Goal: Check status: Check status

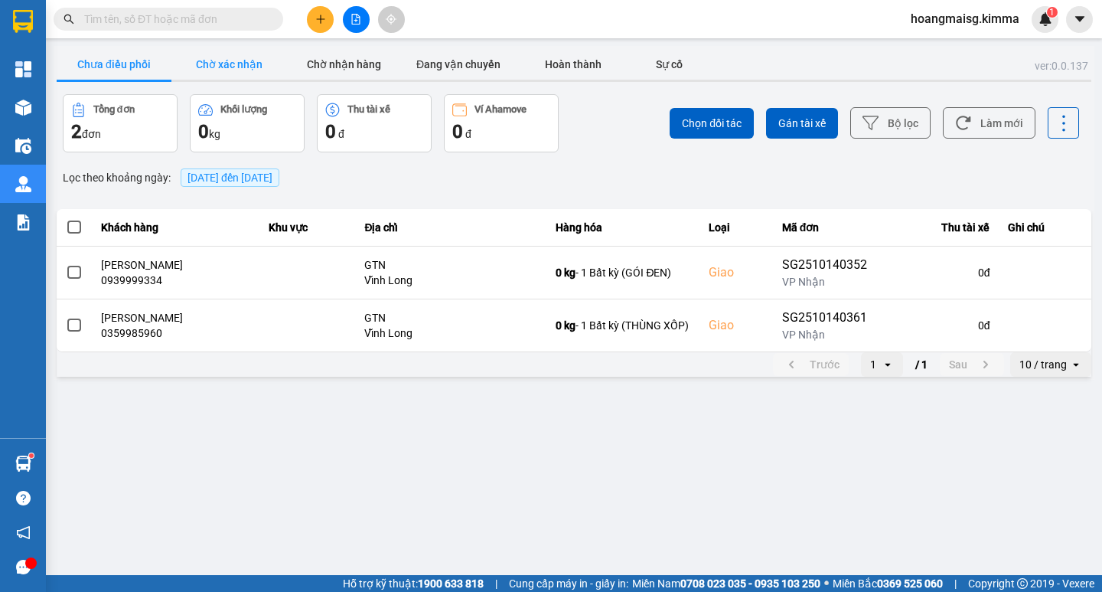
click at [232, 60] on button "Chờ xác nhận" at bounding box center [228, 64] width 115 height 31
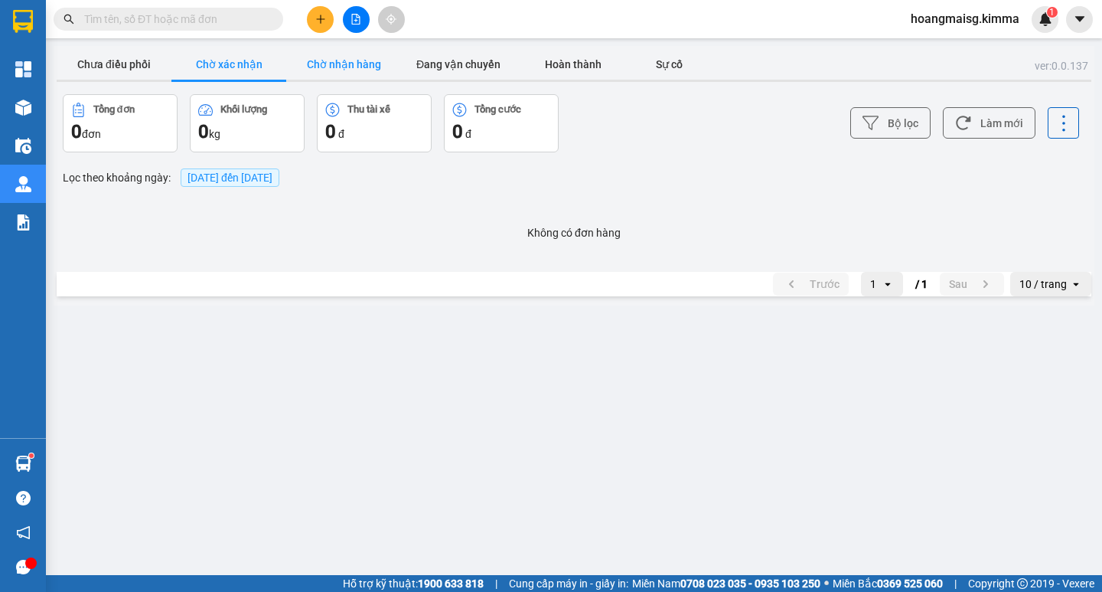
click at [344, 61] on button "Chờ nhận hàng" at bounding box center [343, 64] width 115 height 31
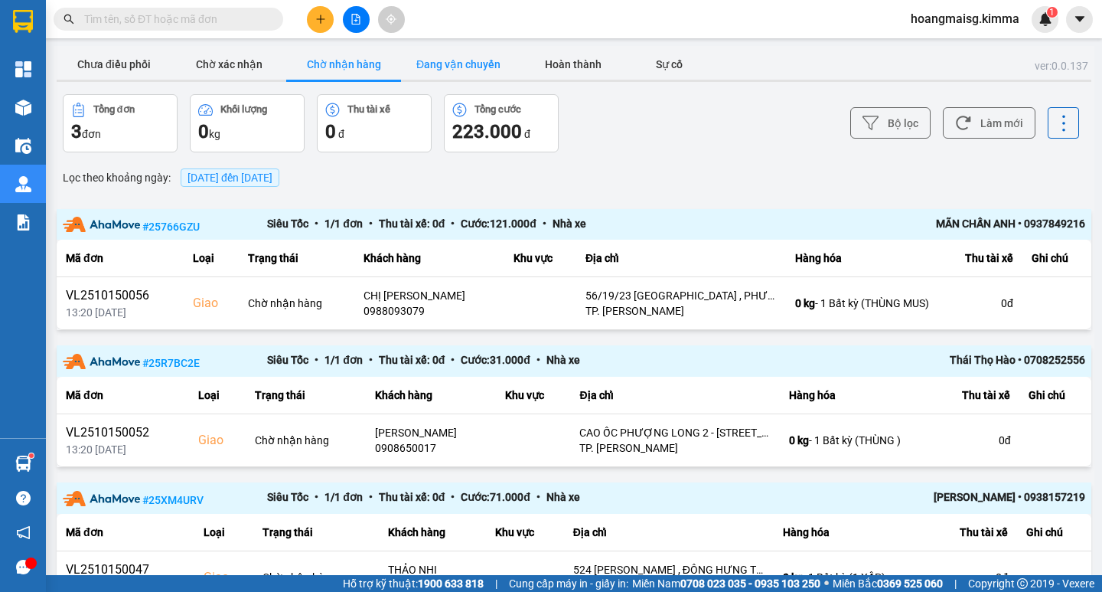
click at [457, 62] on button "Đang vận chuyển" at bounding box center [458, 64] width 115 height 31
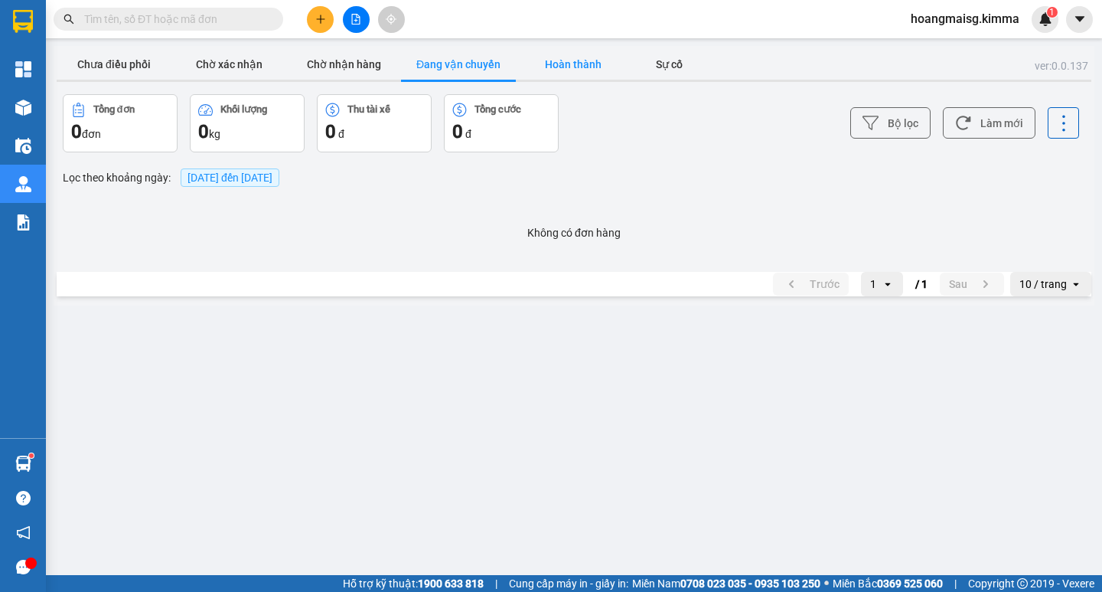
click at [573, 56] on button "Hoàn thành" at bounding box center [573, 64] width 115 height 31
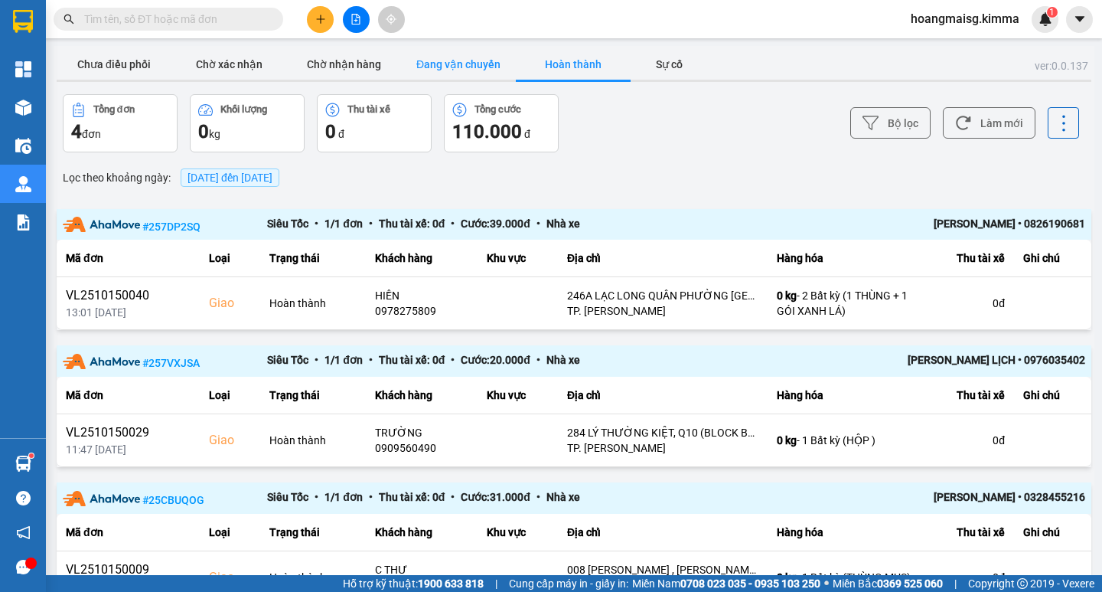
click at [455, 60] on button "Đang vận chuyển" at bounding box center [458, 64] width 115 height 31
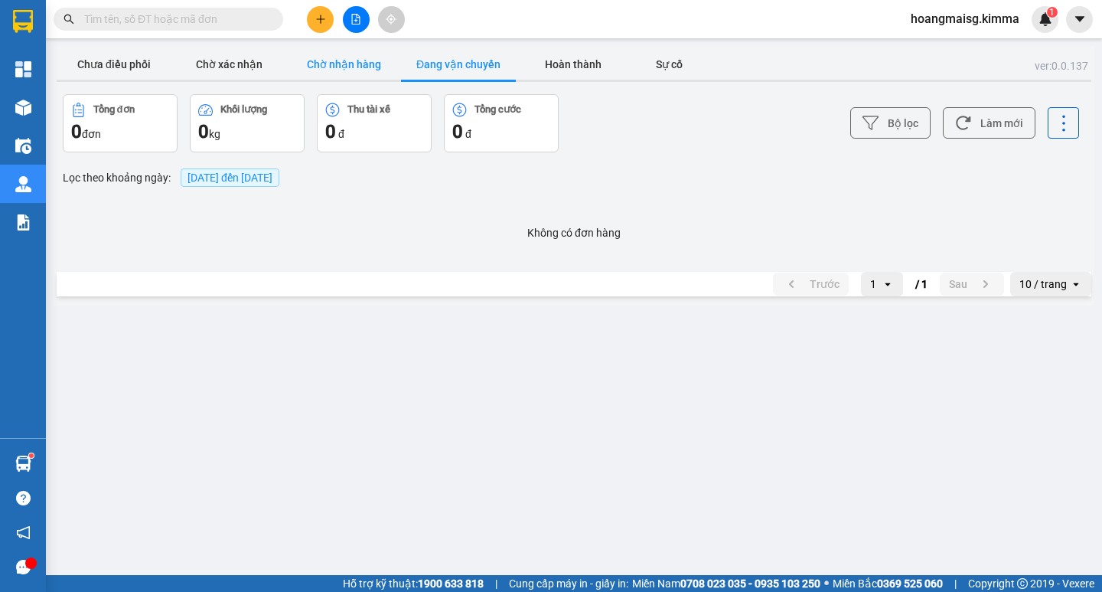
click at [349, 60] on button "Chờ nhận hàng" at bounding box center [343, 64] width 115 height 31
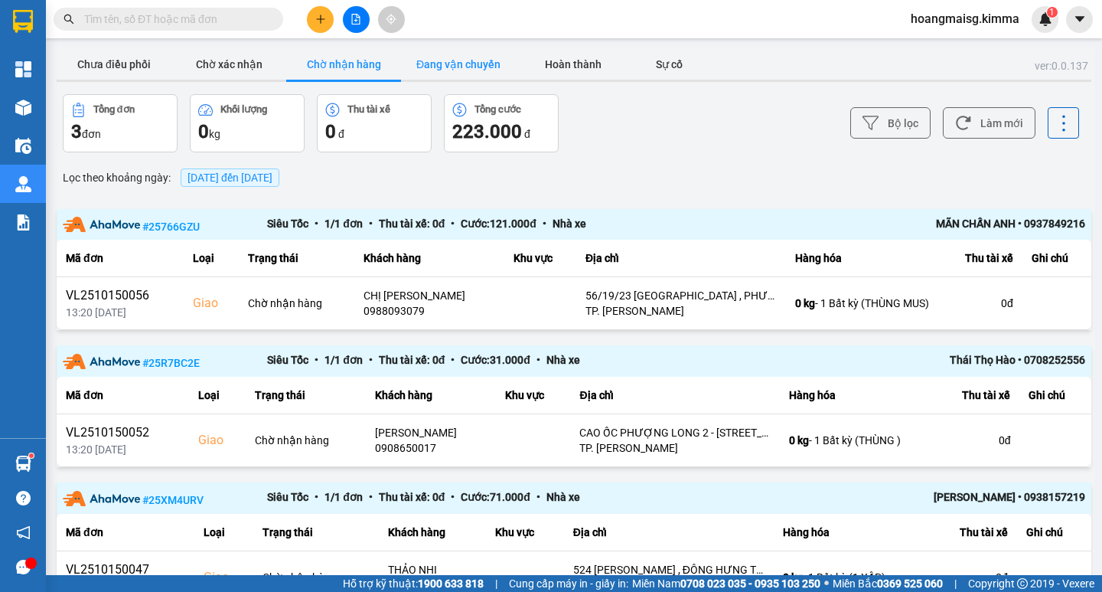
click at [467, 69] on button "Đang vận chuyển" at bounding box center [458, 64] width 115 height 31
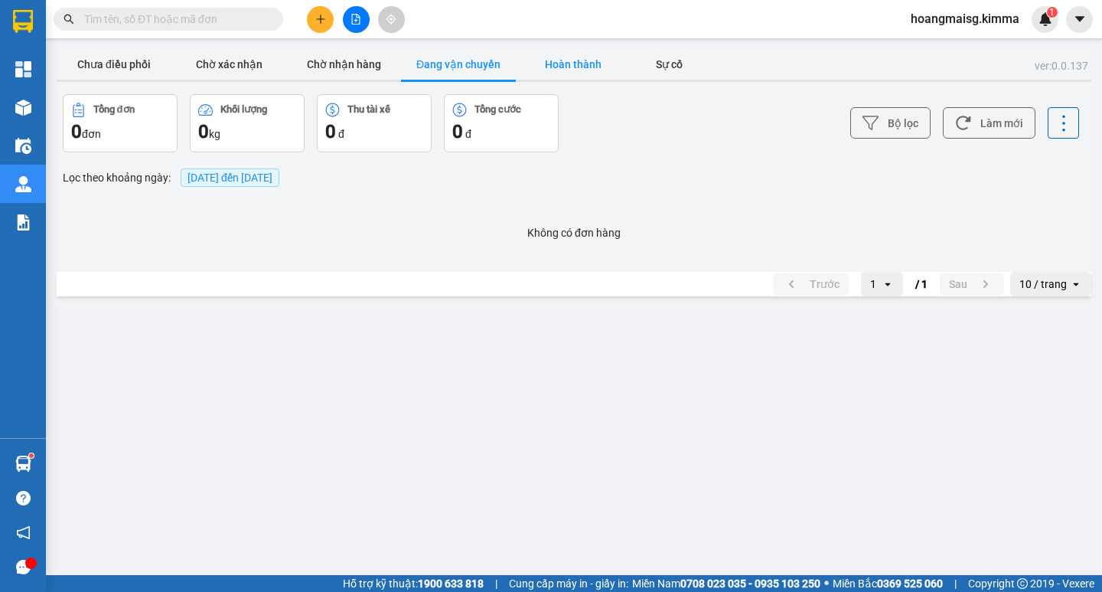
click at [573, 60] on button "Hoàn thành" at bounding box center [573, 64] width 115 height 31
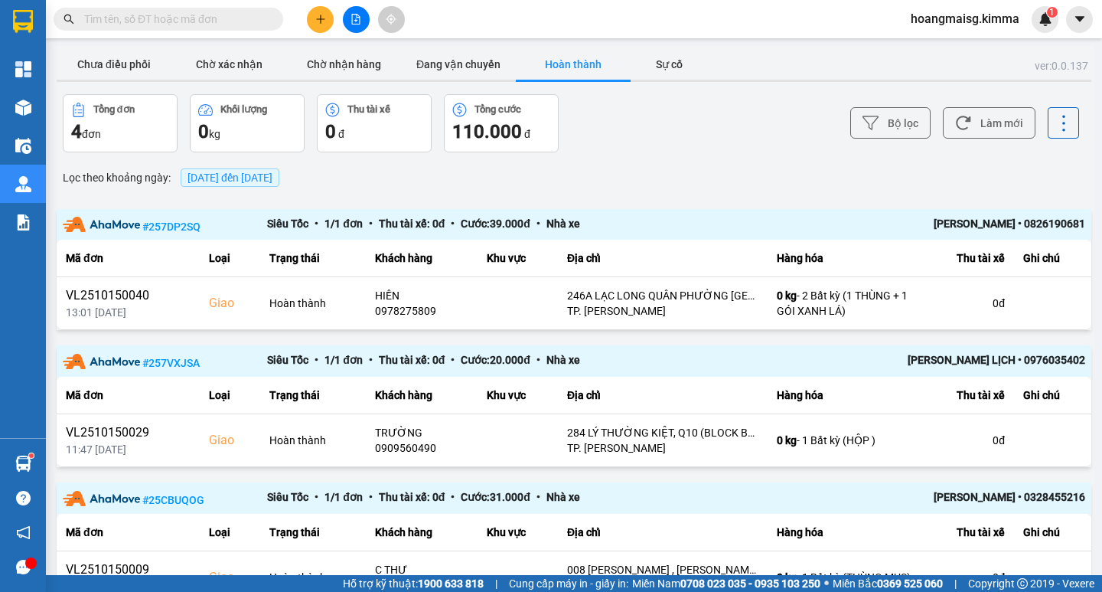
drag, startPoint x: 582, startPoint y: 70, endPoint x: 590, endPoint y: 74, distance: 9.6
click at [583, 71] on button "Hoàn thành" at bounding box center [573, 64] width 115 height 31
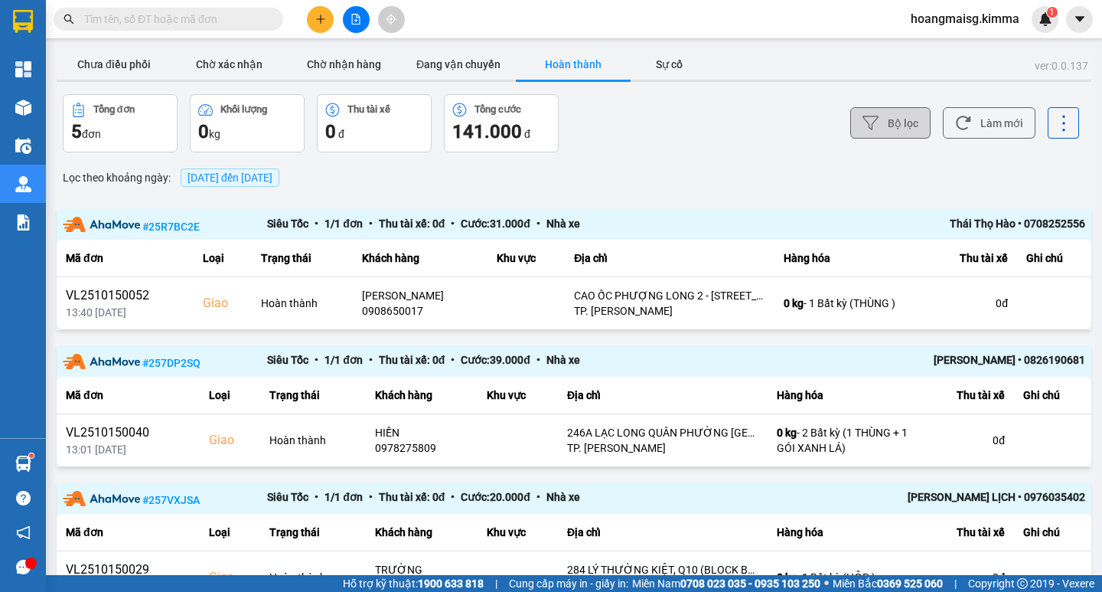
click at [892, 122] on button "Bộ lọc" at bounding box center [890, 122] width 80 height 31
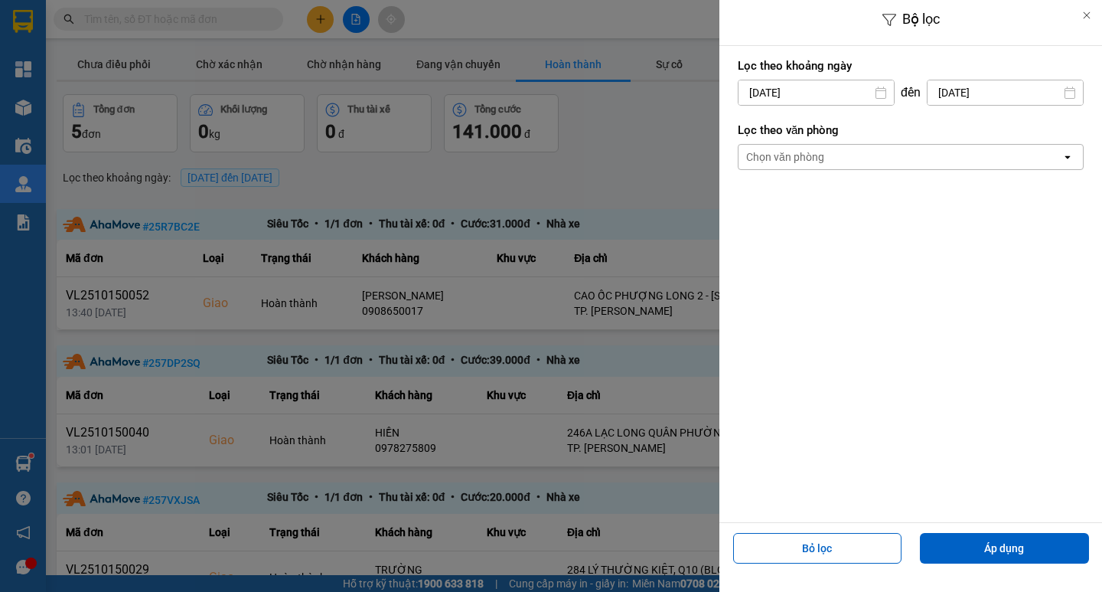
click at [795, 76] on div "Lọc theo khoảng [DATE] Press the down arrow key to interact with the calendar a…" at bounding box center [911, 82] width 346 height 57
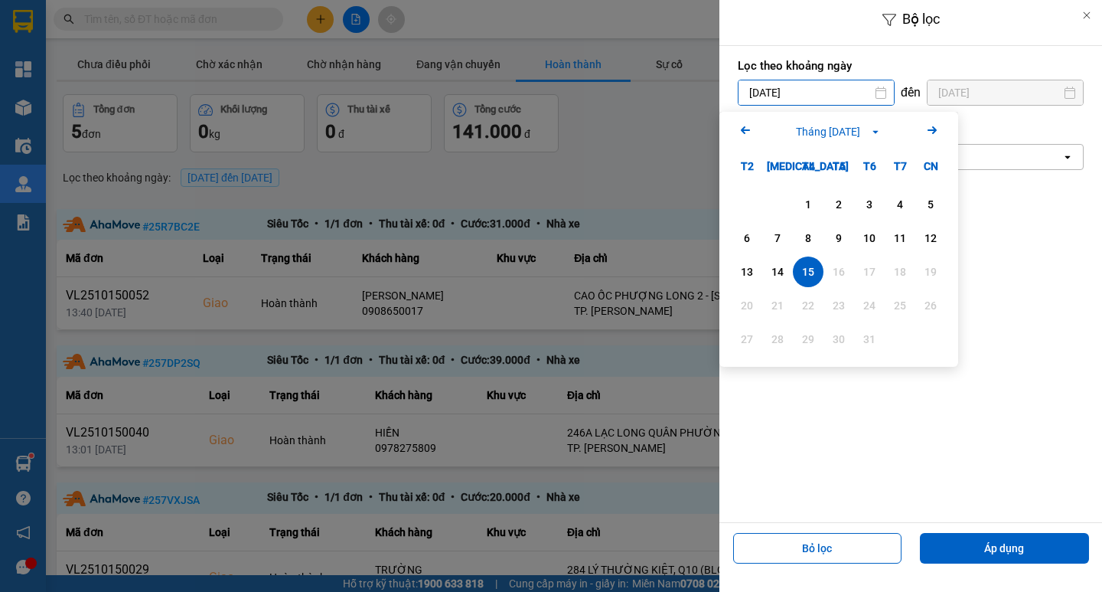
click at [797, 88] on input "[DATE]" at bounding box center [816, 92] width 155 height 24
click at [811, 236] on div "8" at bounding box center [808, 238] width 21 height 18
type input "[DATE]"
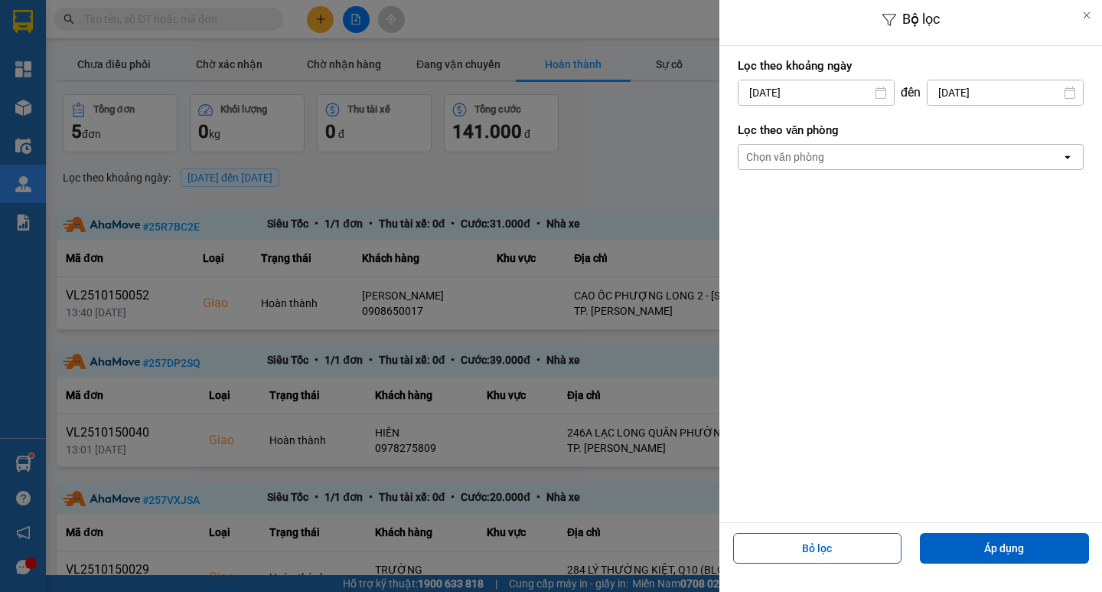
click at [969, 96] on input "[DATE]" at bounding box center [1005, 92] width 155 height 24
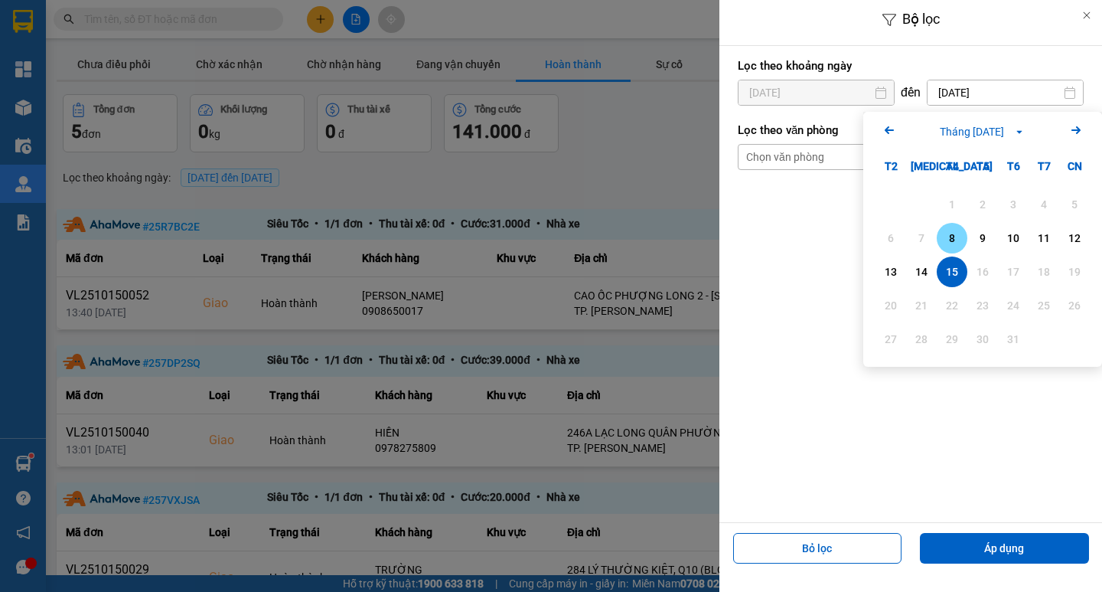
drag, startPoint x: 953, startPoint y: 238, endPoint x: 965, endPoint y: 279, distance: 42.9
click at [953, 239] on div "8" at bounding box center [952, 238] width 21 height 18
type input "[DATE]"
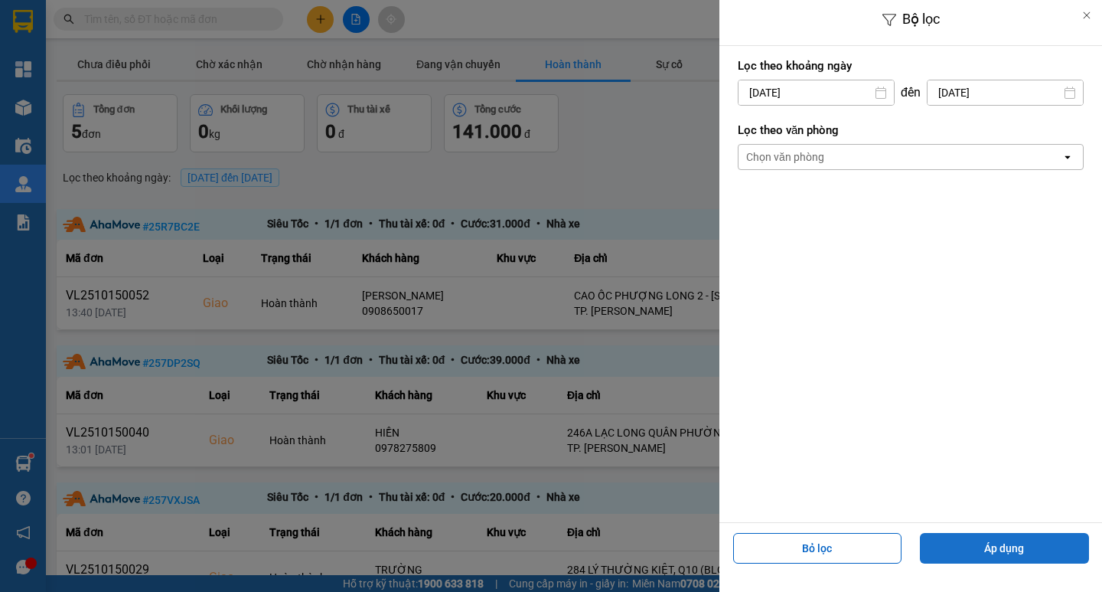
click at [987, 551] on button "Áp dụng" at bounding box center [1004, 548] width 169 height 31
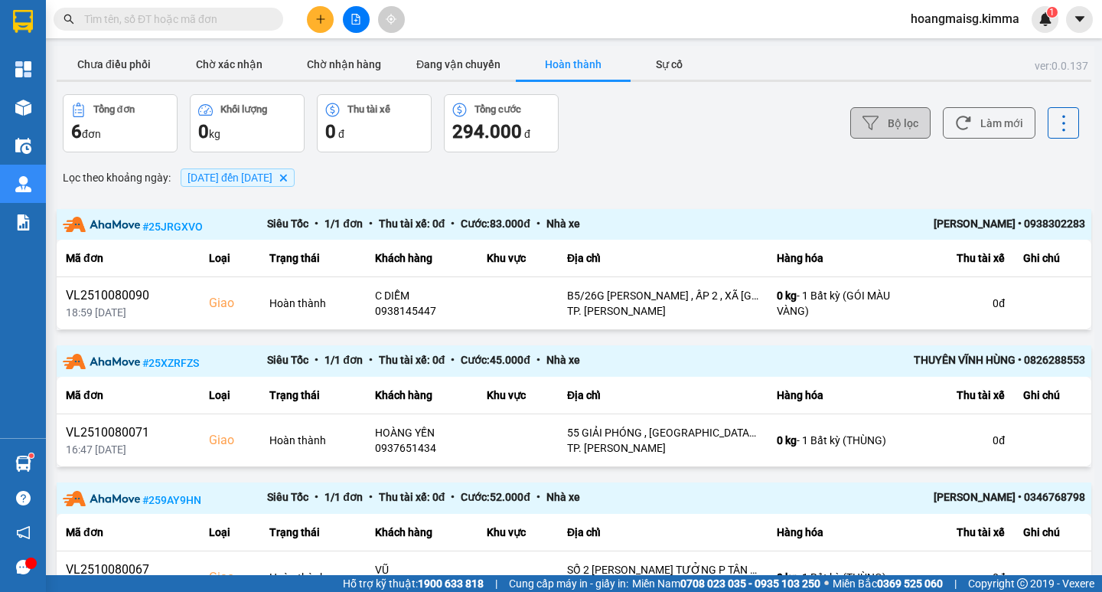
click at [873, 122] on button "Bộ lọc" at bounding box center [890, 122] width 80 height 31
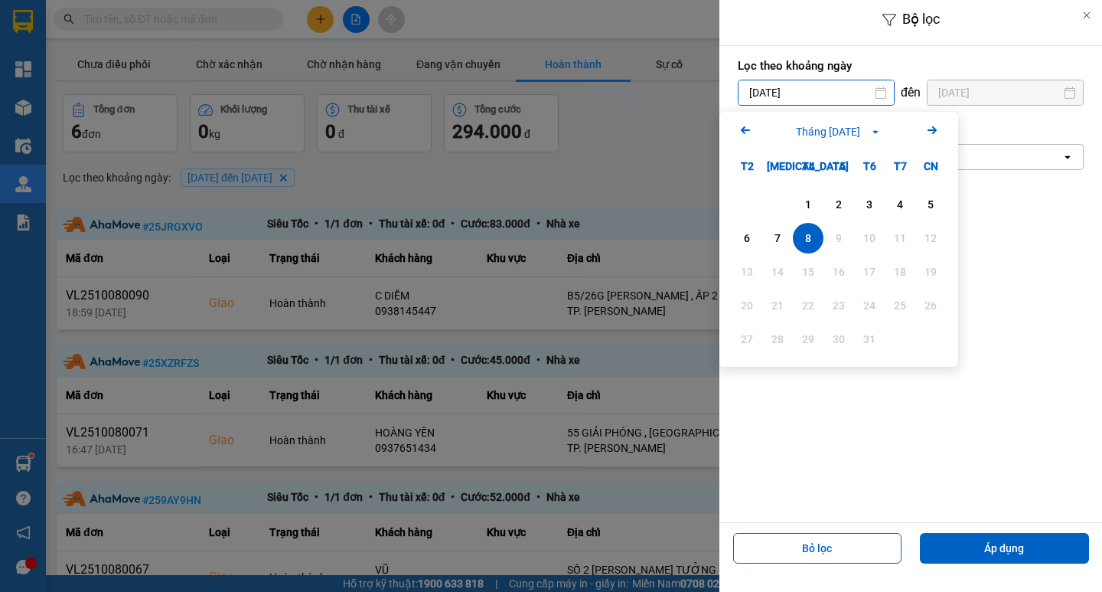
click at [789, 95] on input "[DATE]" at bounding box center [816, 92] width 155 height 24
click at [823, 550] on button "Bỏ lọc" at bounding box center [817, 548] width 169 height 31
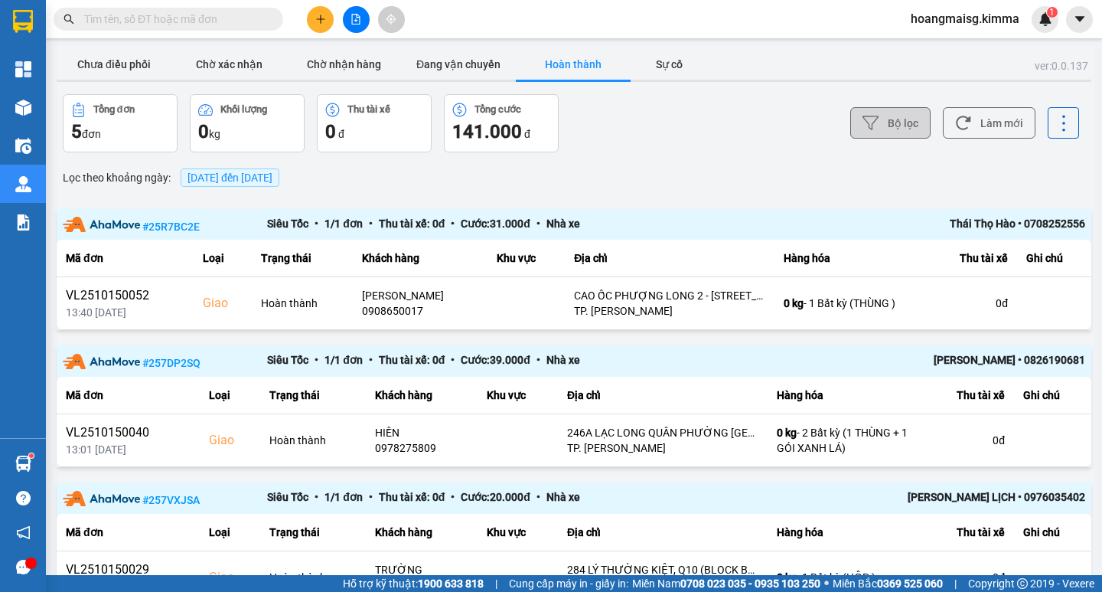
click at [878, 119] on button "Bộ lọc" at bounding box center [890, 122] width 80 height 31
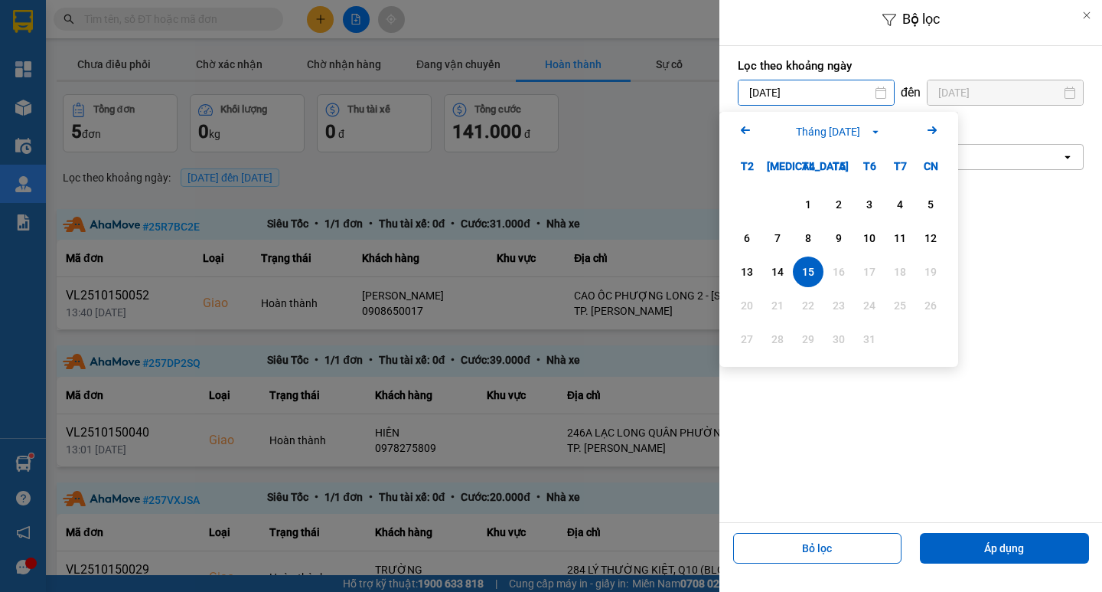
click at [798, 87] on input "[DATE]" at bounding box center [816, 92] width 155 height 24
click at [847, 233] on div "9" at bounding box center [838, 238] width 21 height 18
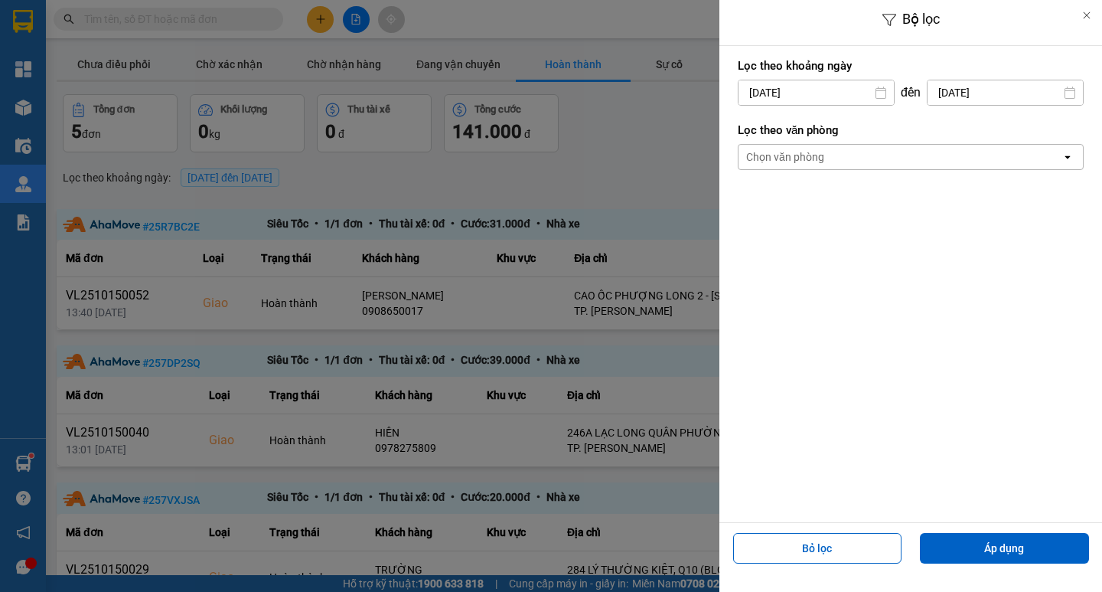
type input "[DATE]"
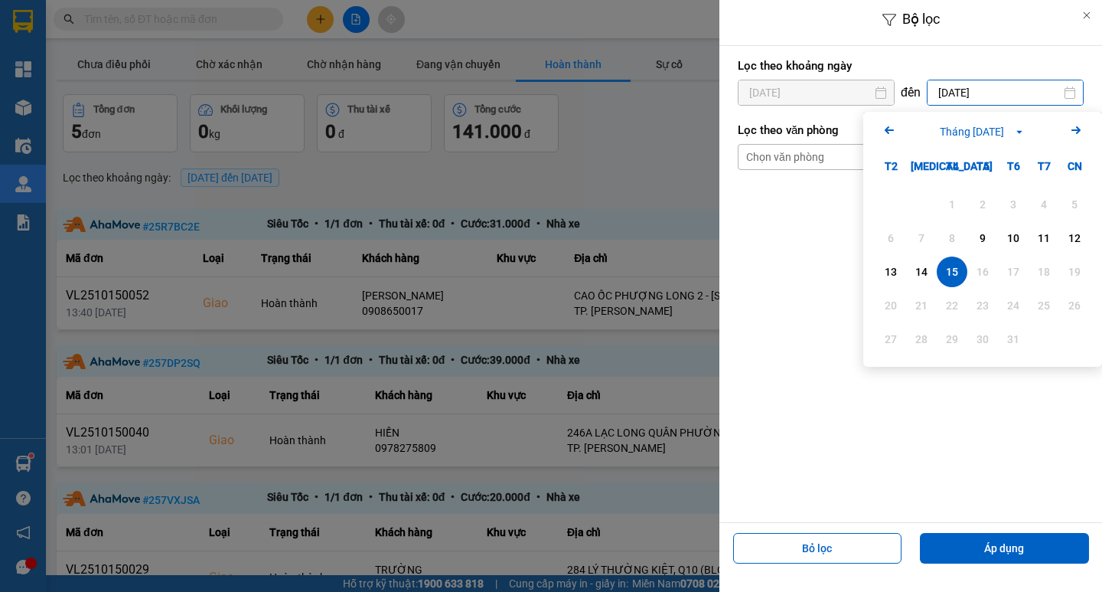
drag, startPoint x: 979, startPoint y: 89, endPoint x: 969, endPoint y: 142, distance: 53.7
click at [979, 90] on input "[DATE]" at bounding box center [1005, 92] width 155 height 24
click at [984, 237] on div "9" at bounding box center [982, 238] width 21 height 18
type input "[DATE]"
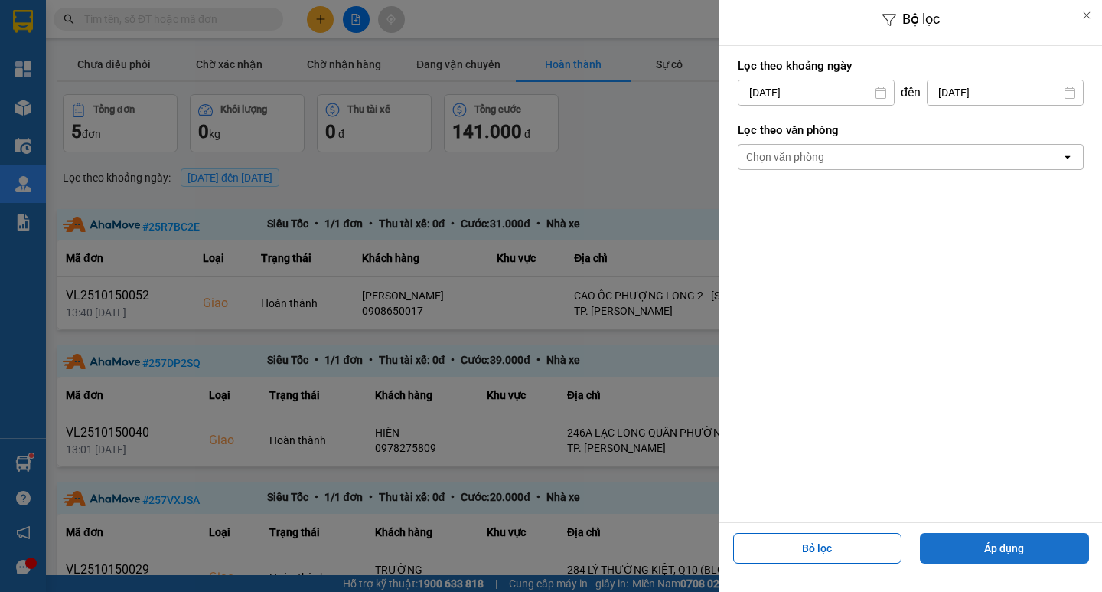
drag, startPoint x: 986, startPoint y: 548, endPoint x: 998, endPoint y: 547, distance: 12.3
click at [988, 548] on button "Áp dụng" at bounding box center [1004, 548] width 169 height 31
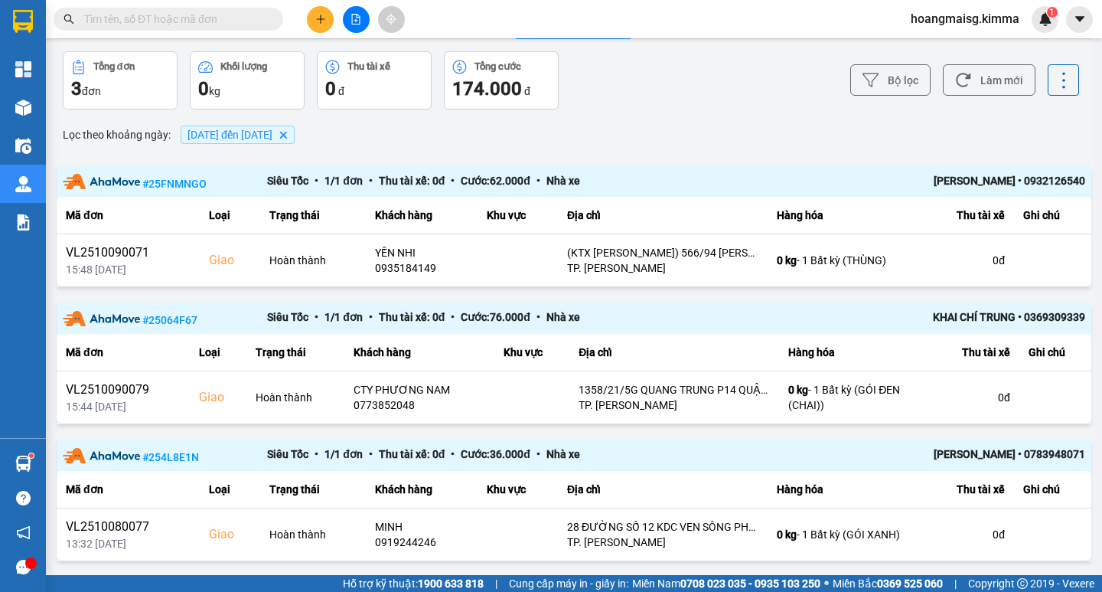
scroll to position [86, 0]
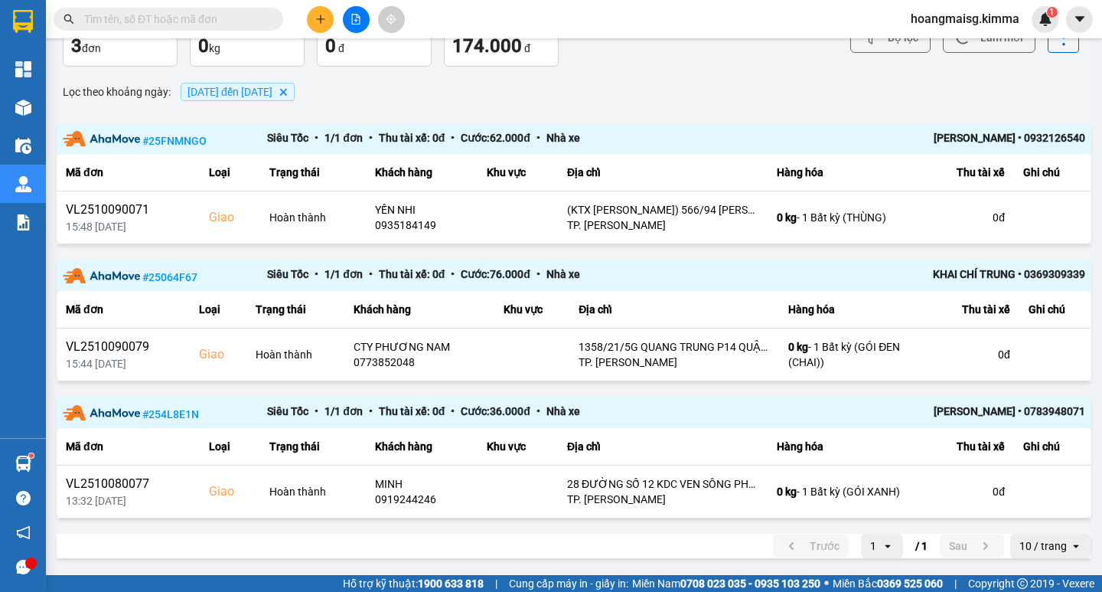
click at [1018, 554] on div "10 / trang" at bounding box center [1040, 546] width 60 height 24
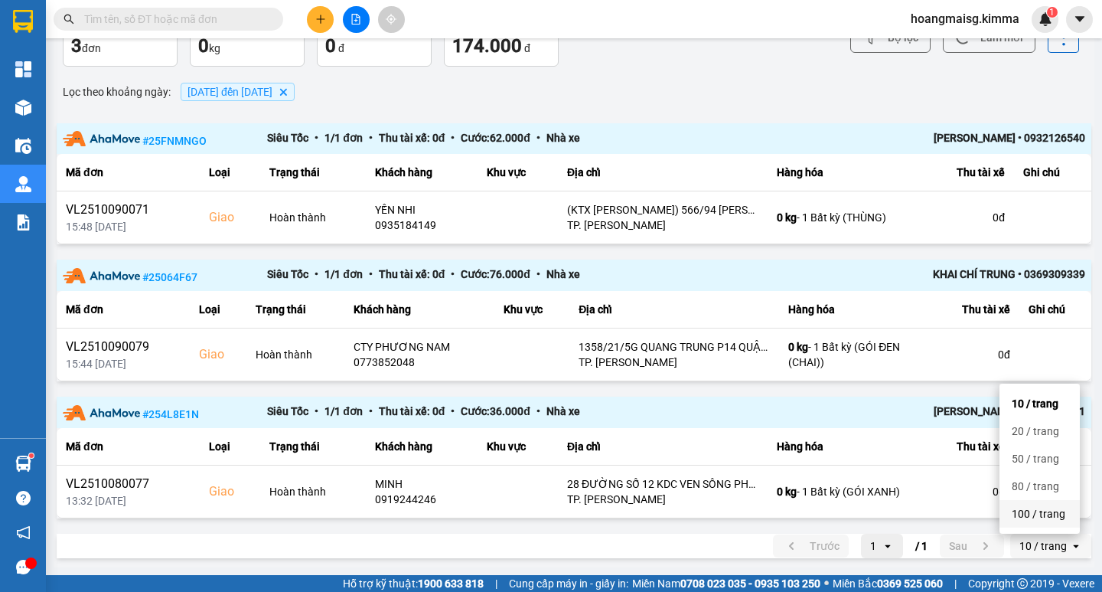
drag, startPoint x: 1027, startPoint y: 511, endPoint x: 1001, endPoint y: 519, distance: 27.1
click at [1024, 513] on div "100 / trang" at bounding box center [1040, 513] width 56 height 15
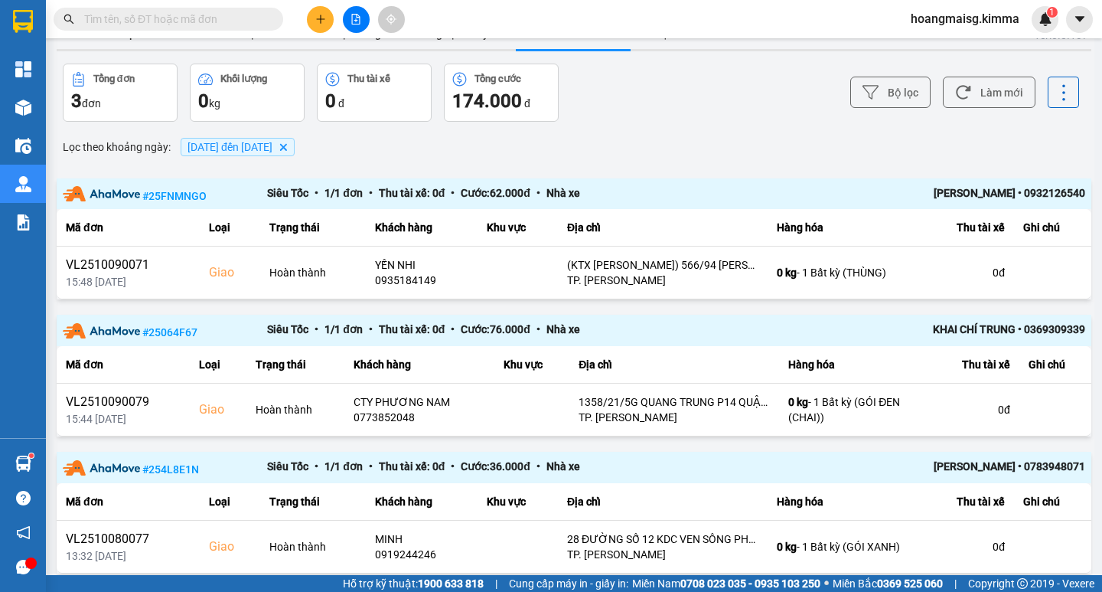
scroll to position [0, 0]
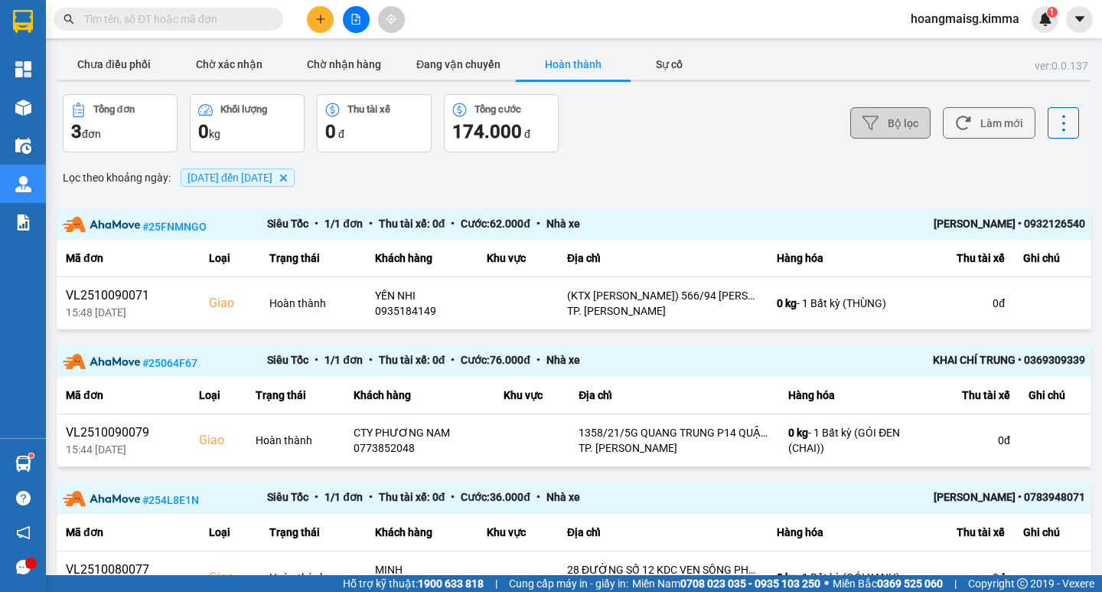
click at [885, 116] on button "Bộ lọc" at bounding box center [890, 122] width 80 height 31
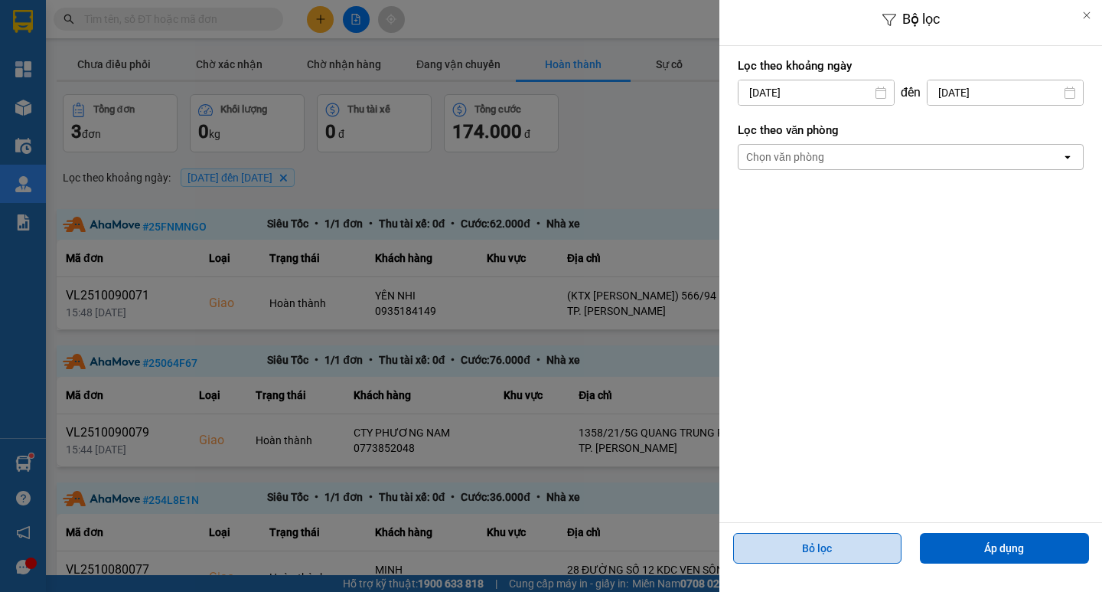
click at [844, 542] on button "Bỏ lọc" at bounding box center [817, 548] width 169 height 31
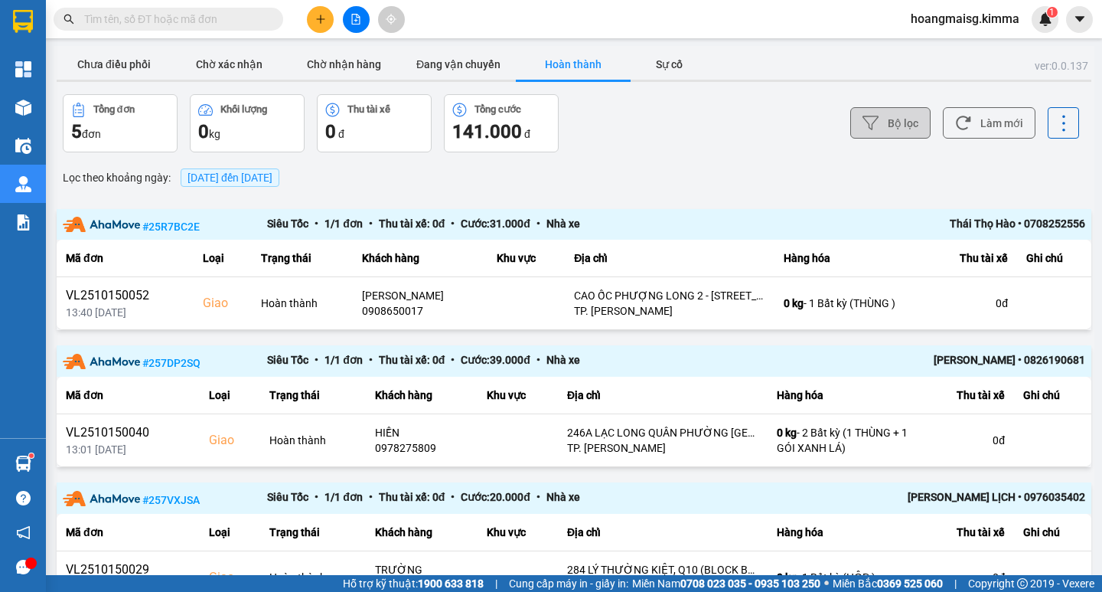
click at [887, 118] on button "Bộ lọc" at bounding box center [890, 122] width 80 height 31
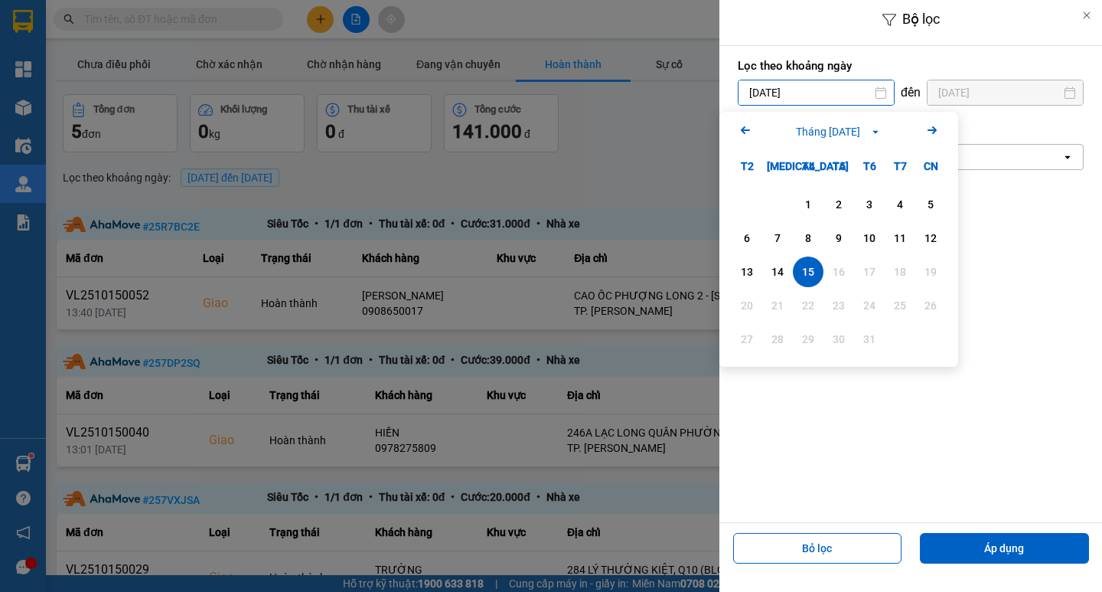
click at [798, 99] on input "[DATE]" at bounding box center [816, 92] width 155 height 24
drag, startPoint x: 873, startPoint y: 237, endPoint x: 898, endPoint y: 160, distance: 81.3
click at [872, 237] on div "10" at bounding box center [869, 238] width 21 height 18
type input "[DATE]"
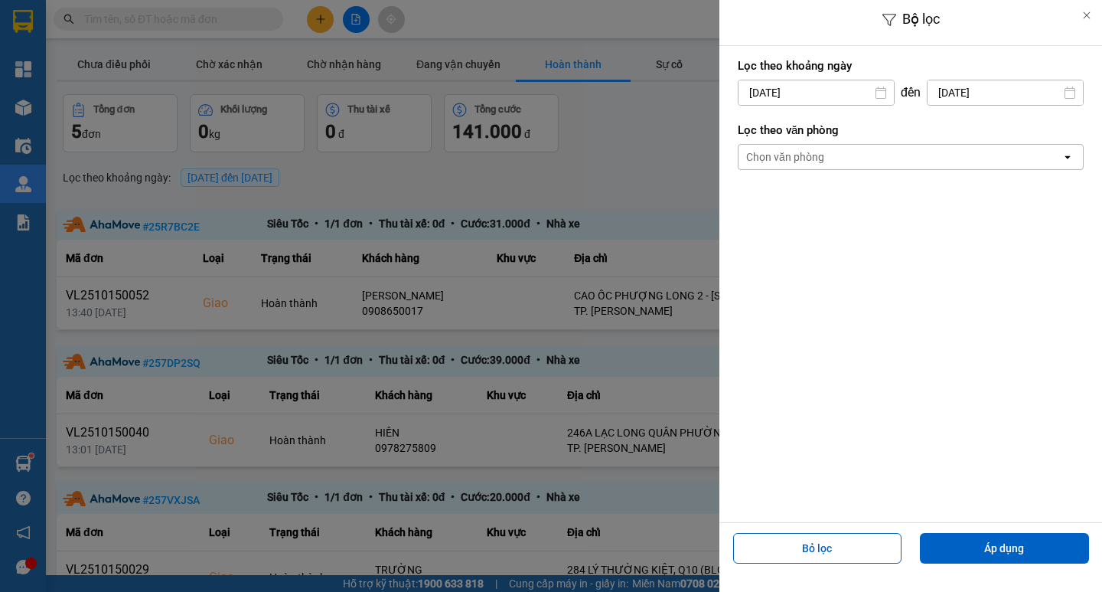
click at [971, 91] on input "[DATE]" at bounding box center [1005, 92] width 155 height 24
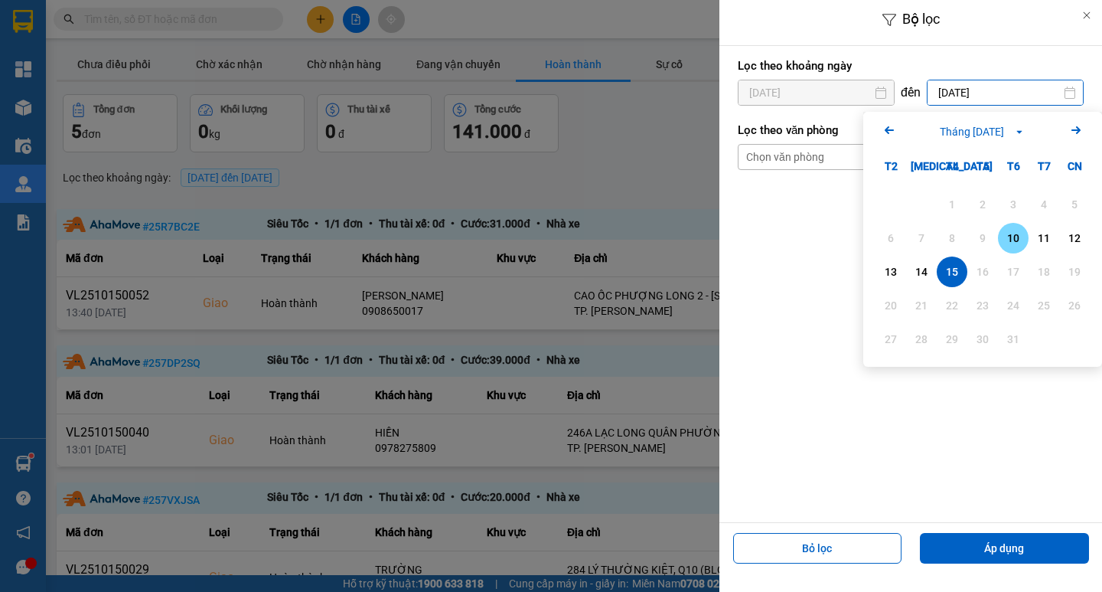
click at [1020, 241] on div "10" at bounding box center [1013, 238] width 21 height 18
type input "[DATE]"
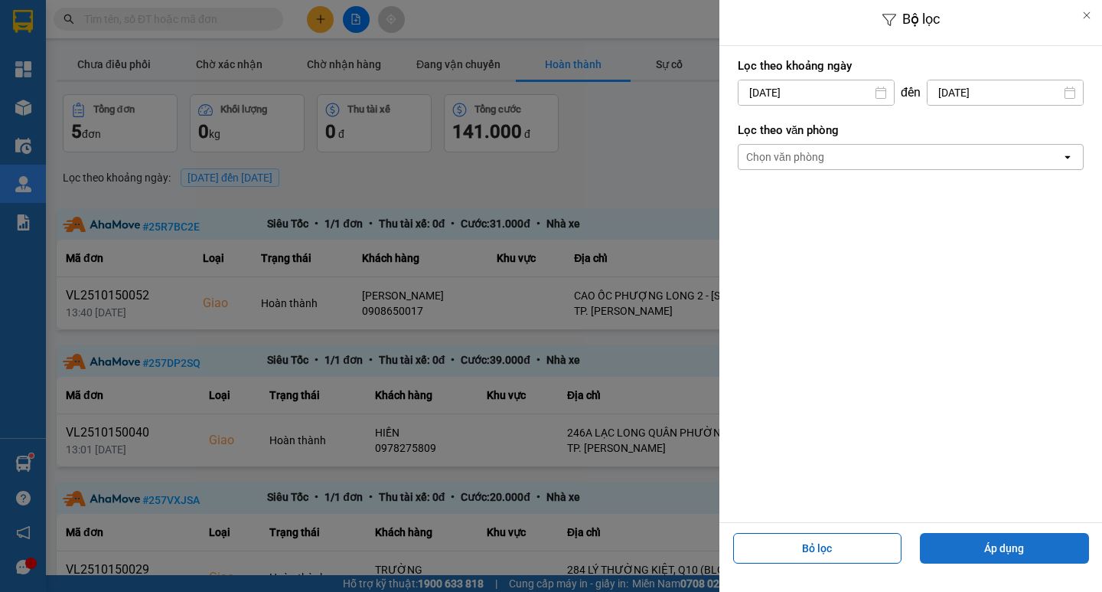
click at [1004, 553] on button "Áp dụng" at bounding box center [1004, 548] width 169 height 31
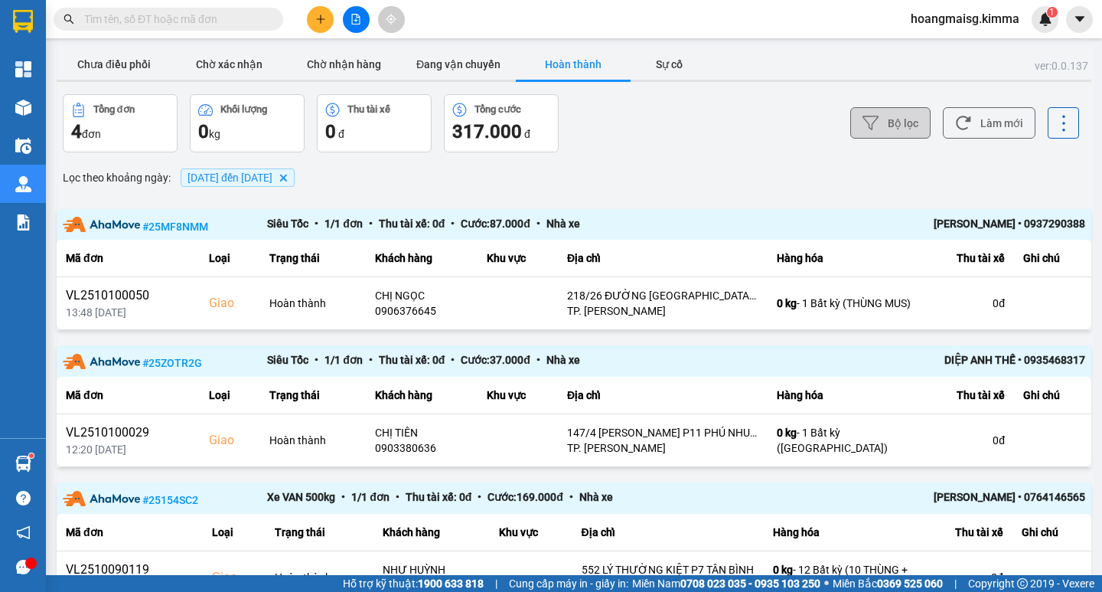
click at [867, 122] on button "Bộ lọc" at bounding box center [890, 122] width 80 height 31
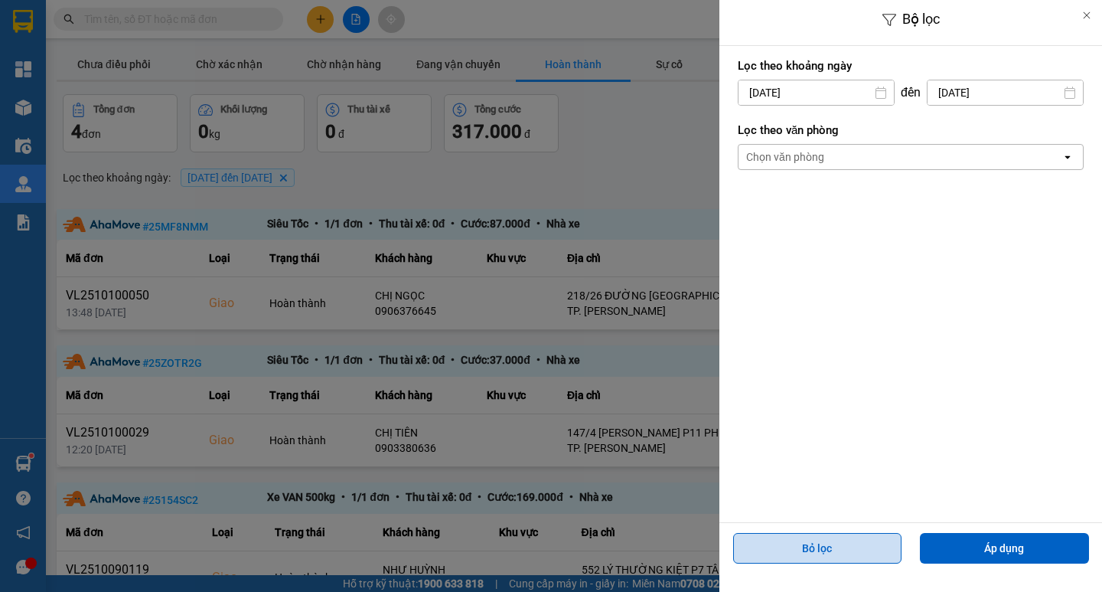
drag, startPoint x: 880, startPoint y: 544, endPoint x: 878, endPoint y: 535, distance: 8.7
click at [880, 543] on button "Bỏ lọc" at bounding box center [817, 548] width 169 height 31
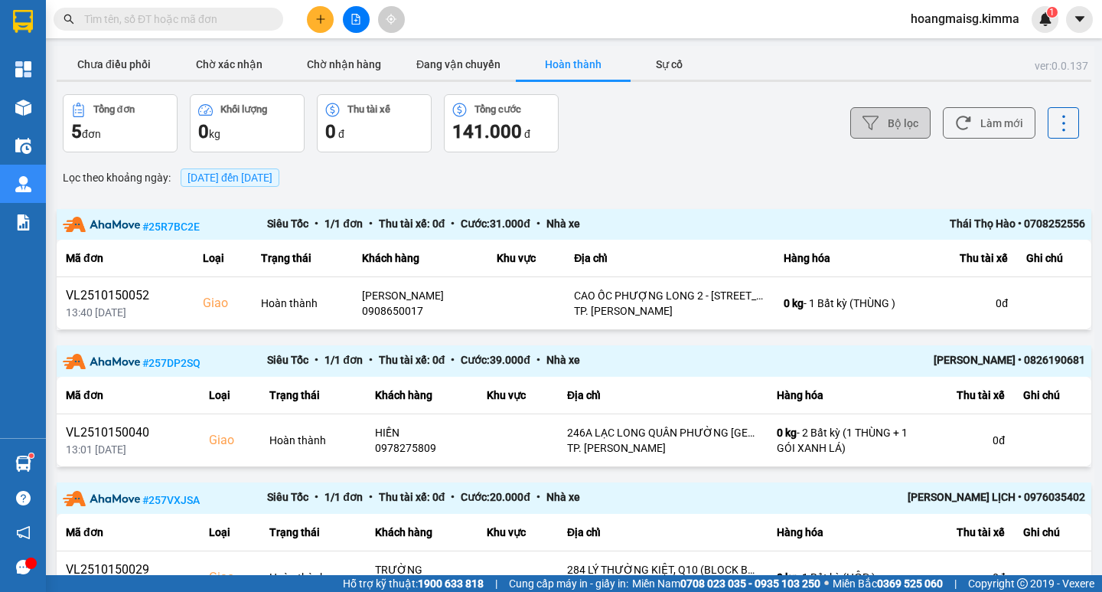
click at [877, 127] on button "Bộ lọc" at bounding box center [890, 122] width 80 height 31
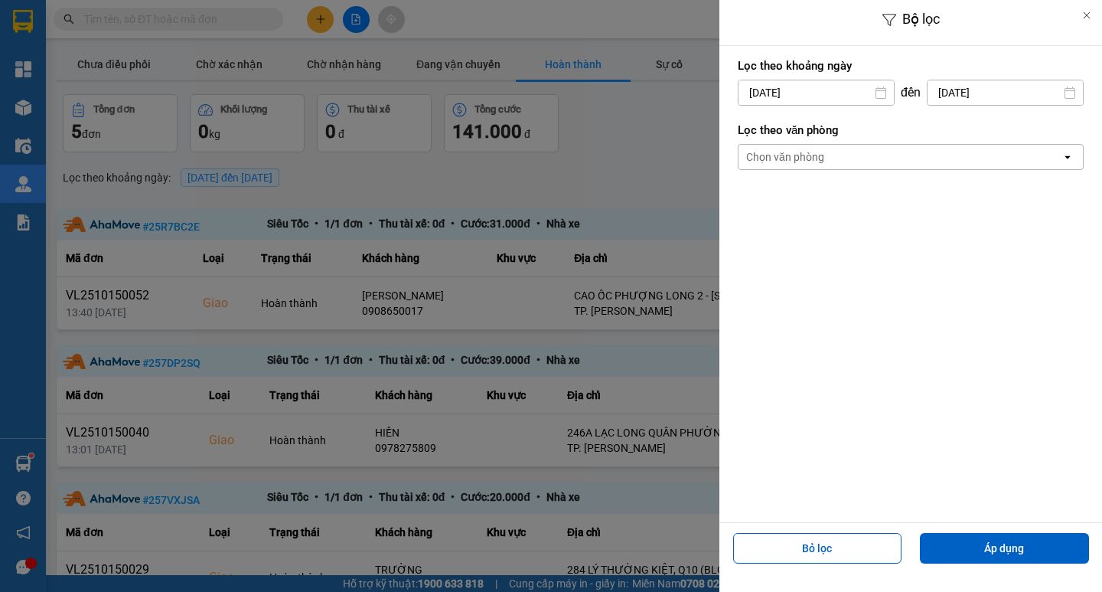
click at [781, 90] on input "[DATE]" at bounding box center [816, 92] width 155 height 24
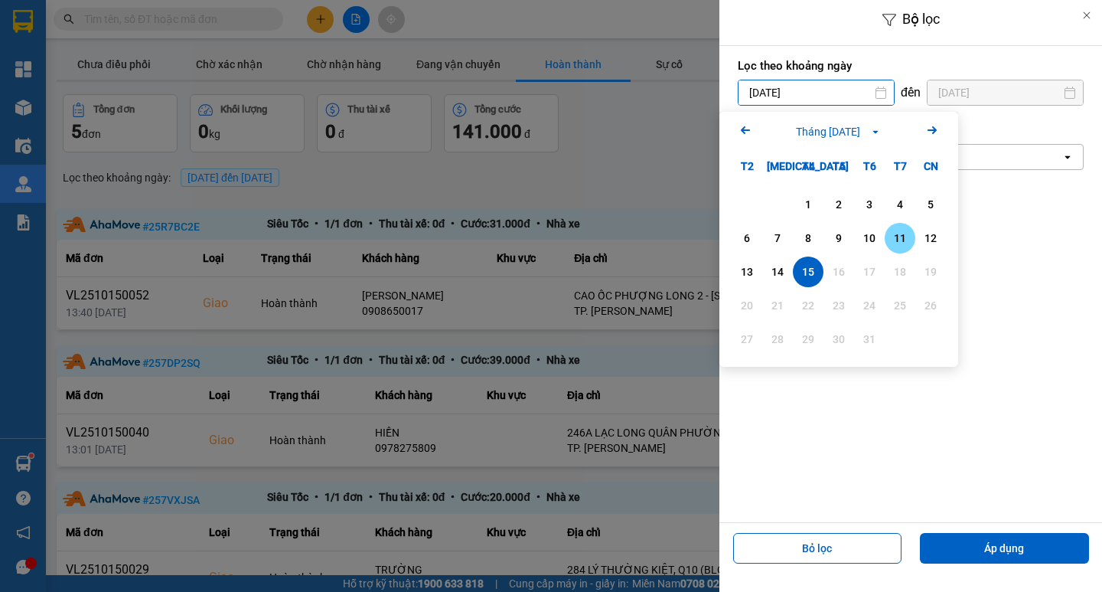
click at [899, 231] on div "11" at bounding box center [900, 238] width 21 height 18
type input "[DATE]"
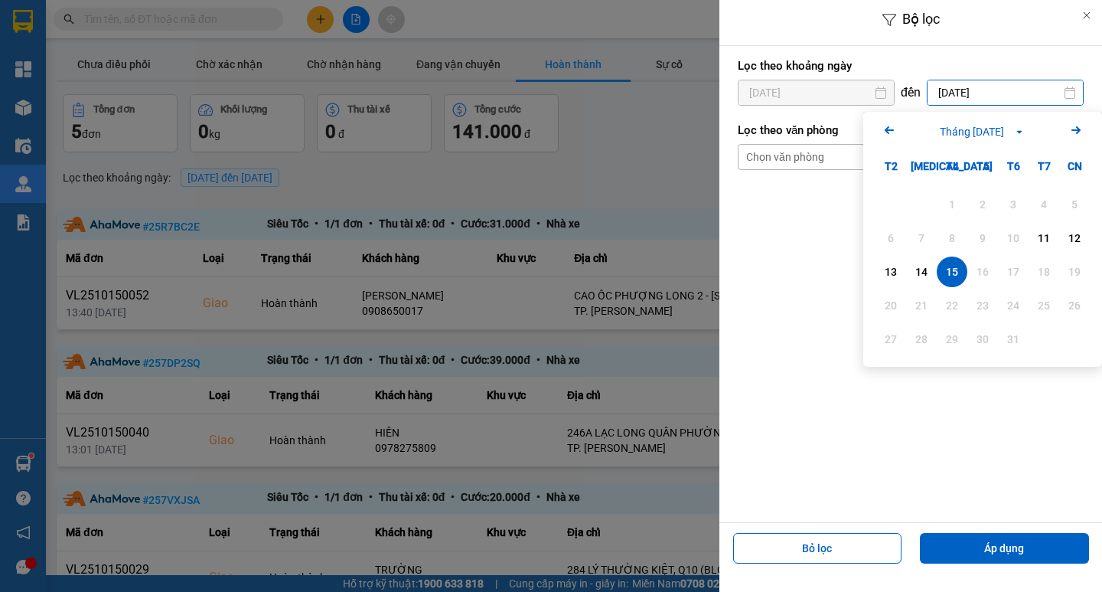
click at [952, 102] on input "[DATE]" at bounding box center [1005, 92] width 155 height 24
click at [1050, 241] on div "11" at bounding box center [1043, 238] width 21 height 18
type input "[DATE]"
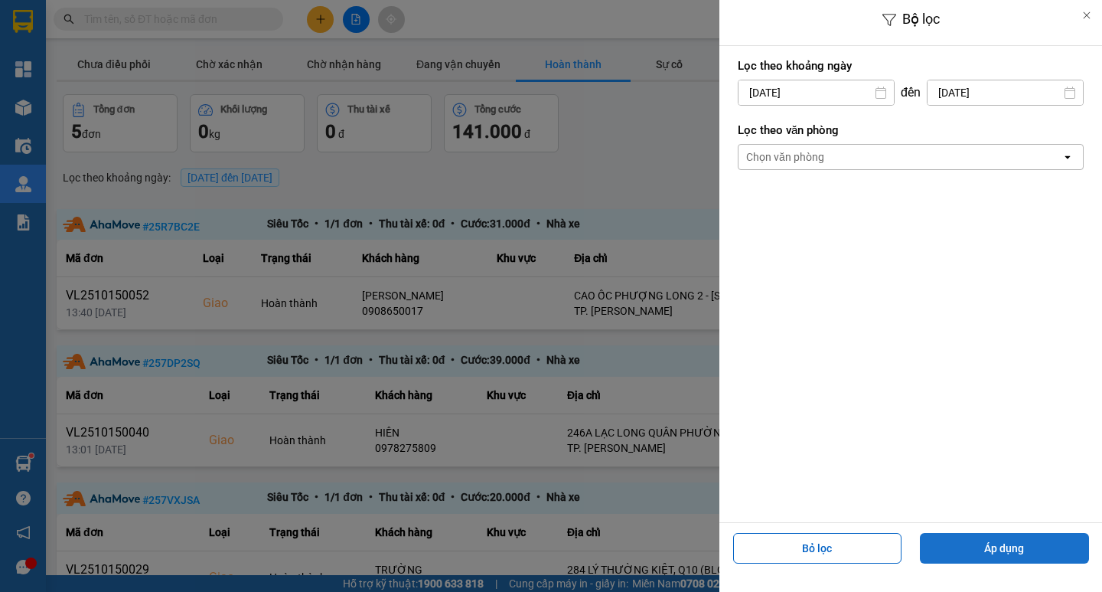
click at [999, 537] on button "Áp dụng" at bounding box center [1004, 548] width 169 height 31
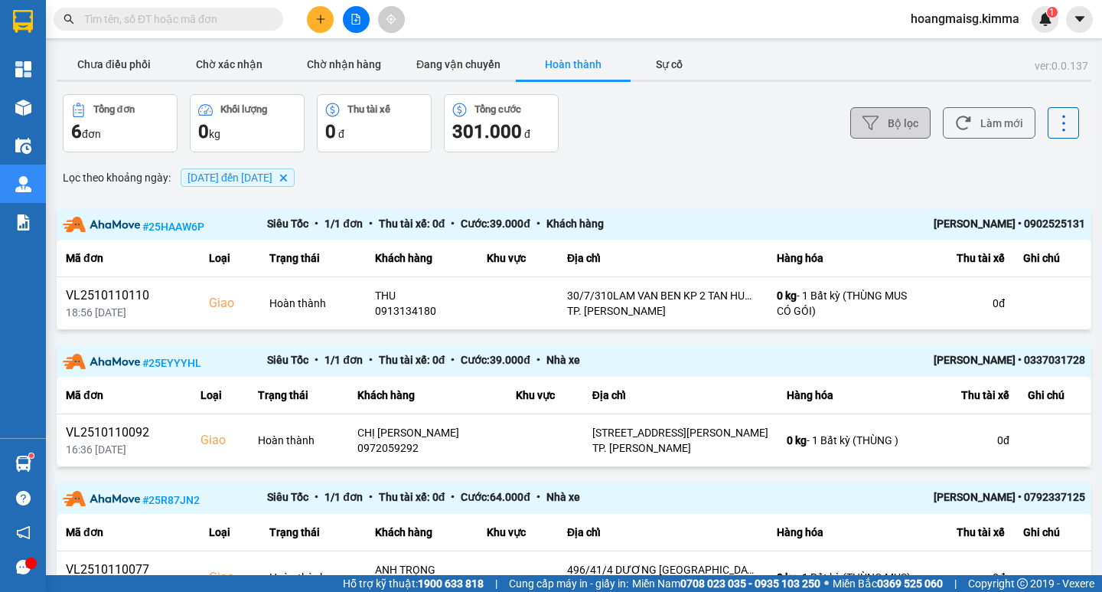
click at [875, 109] on button "Bộ lọc" at bounding box center [890, 122] width 80 height 31
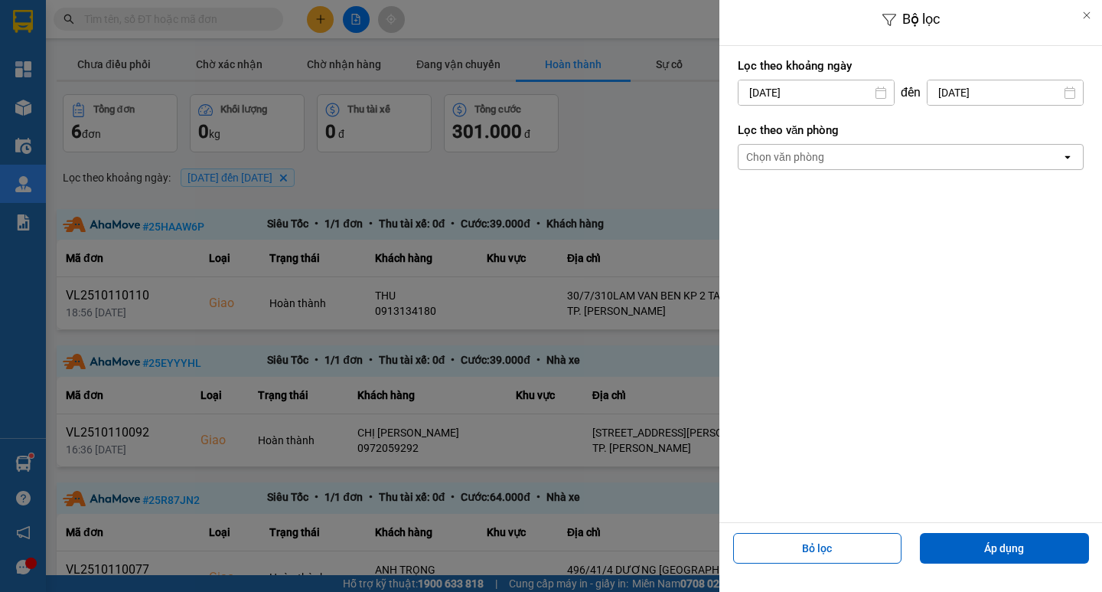
click at [795, 93] on input "[DATE]" at bounding box center [816, 92] width 155 height 24
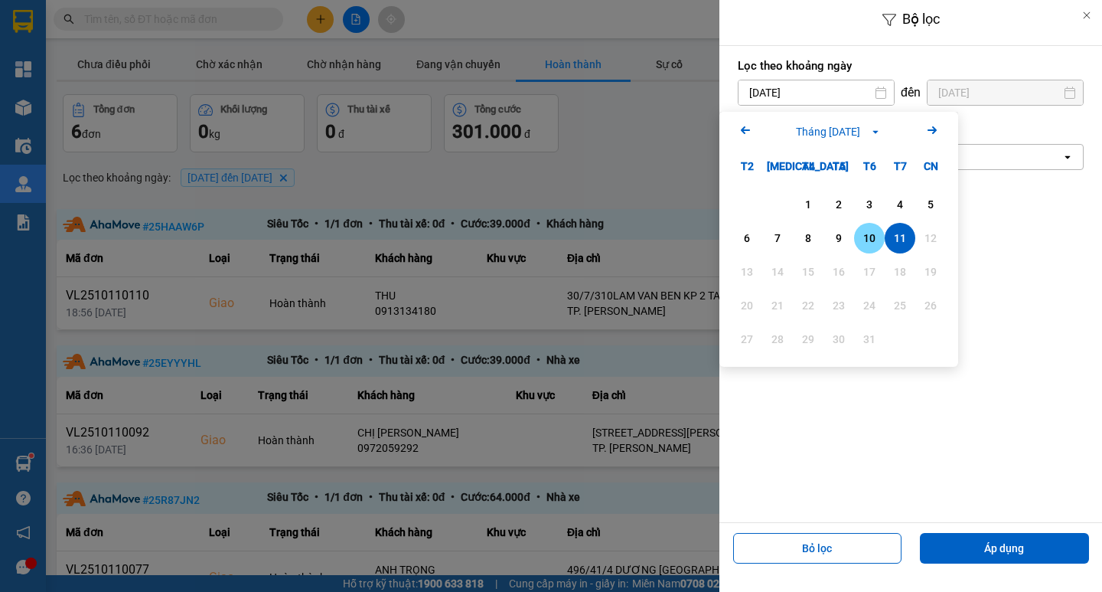
click at [872, 239] on div "10" at bounding box center [869, 238] width 21 height 18
type input "[DATE]"
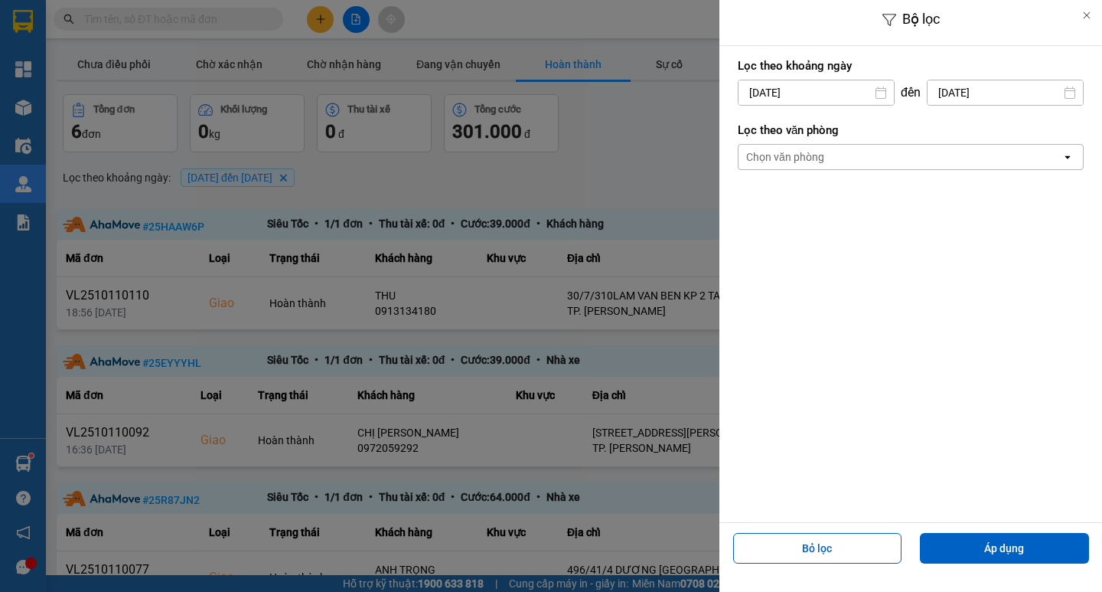
click at [952, 90] on input "[DATE]" at bounding box center [1005, 92] width 155 height 24
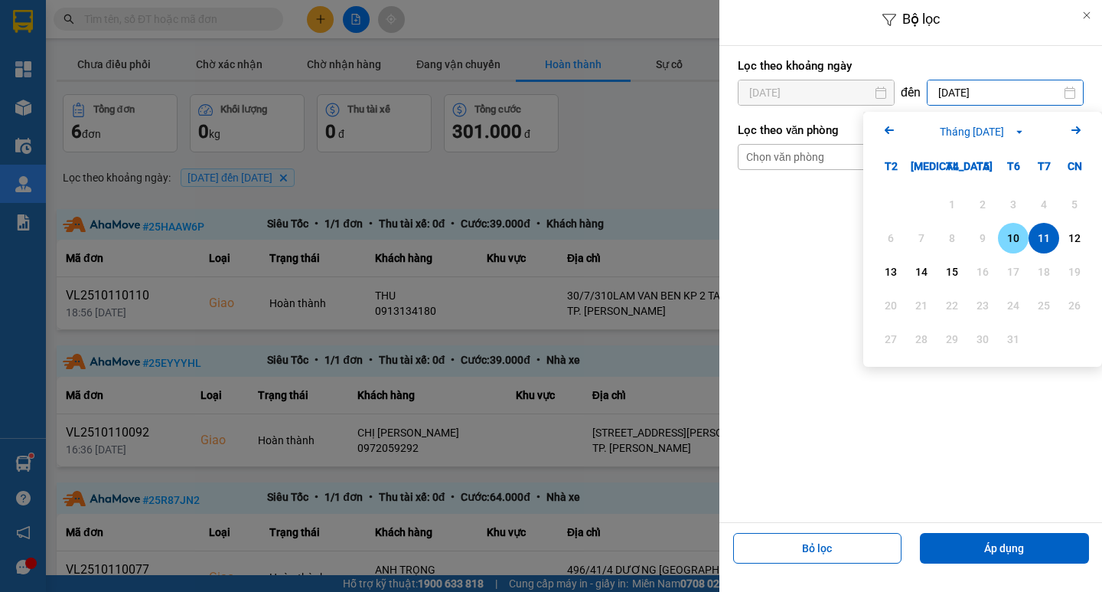
drag, startPoint x: 1014, startPoint y: 237, endPoint x: 986, endPoint y: 292, distance: 61.3
click at [1014, 240] on div "10" at bounding box center [1013, 238] width 21 height 18
type input "[DATE]"
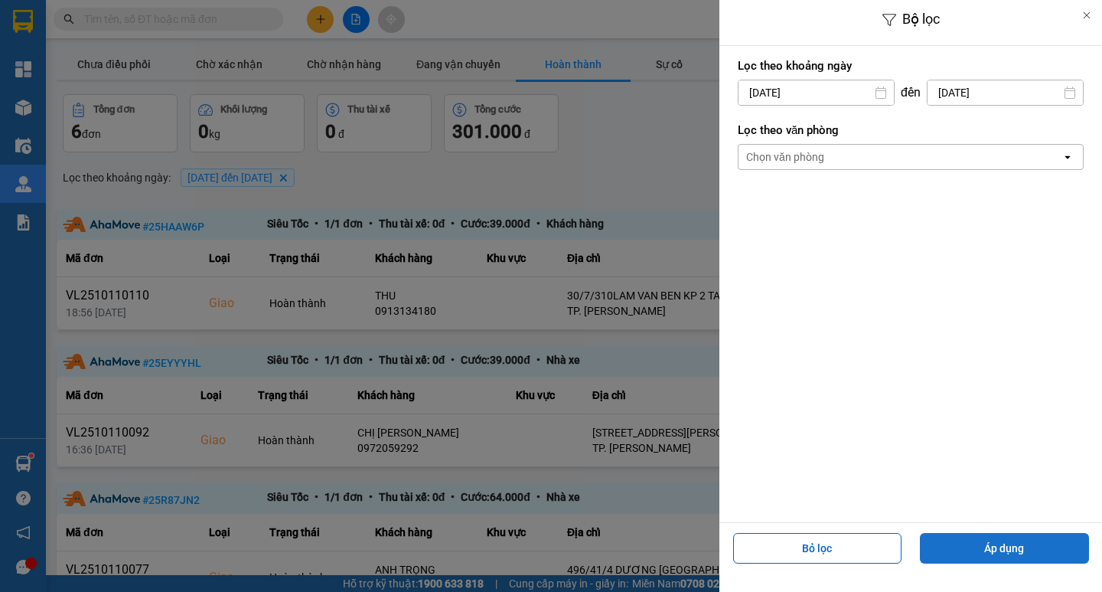
click at [1010, 547] on button "Áp dụng" at bounding box center [1004, 548] width 169 height 31
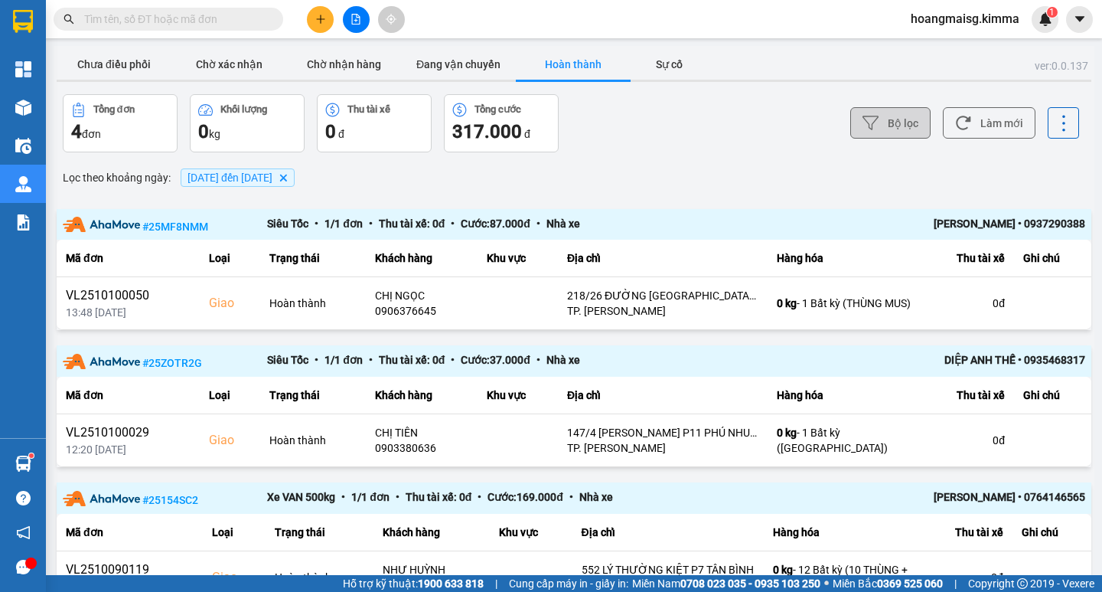
click at [896, 129] on button "Bộ lọc" at bounding box center [890, 122] width 80 height 31
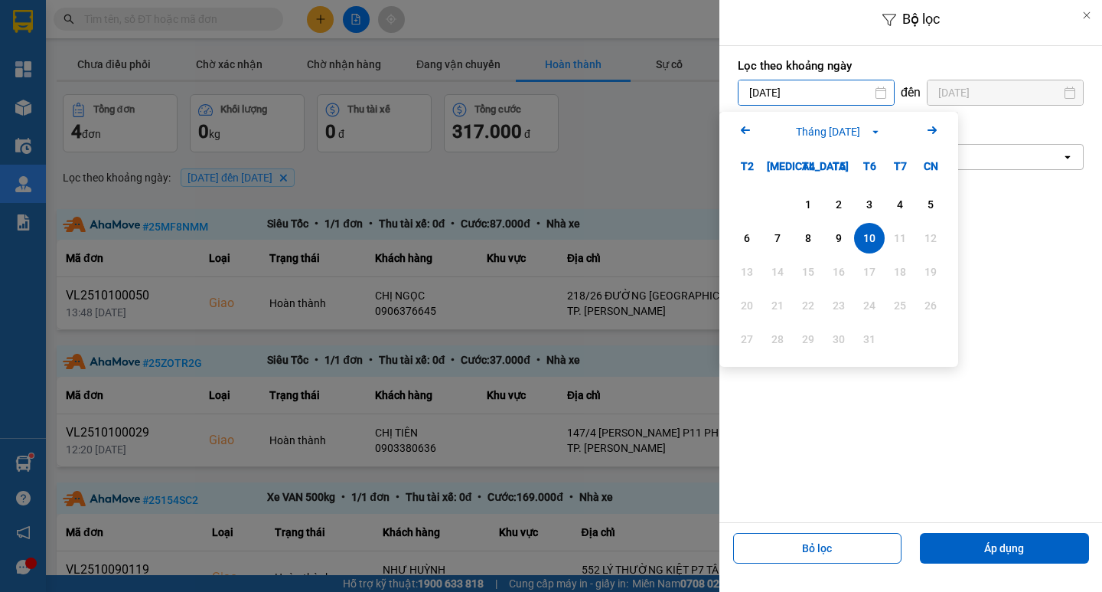
click at [788, 87] on input "[DATE]" at bounding box center [816, 92] width 155 height 24
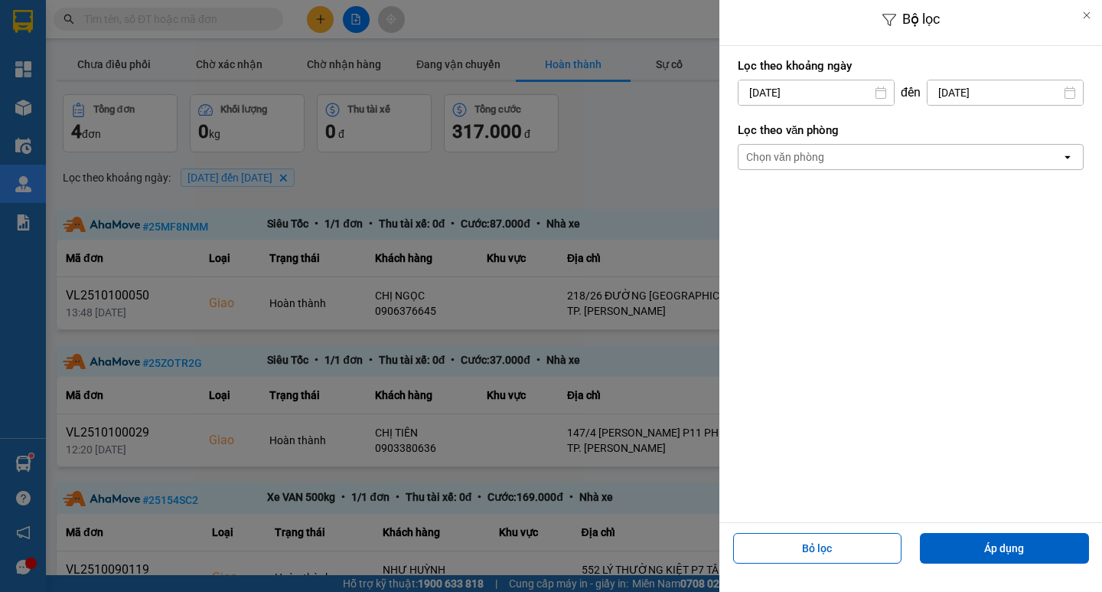
drag, startPoint x: 828, startPoint y: 551, endPoint x: 856, endPoint y: 517, distance: 44.6
click at [828, 550] on button "Bỏ lọc" at bounding box center [817, 548] width 169 height 31
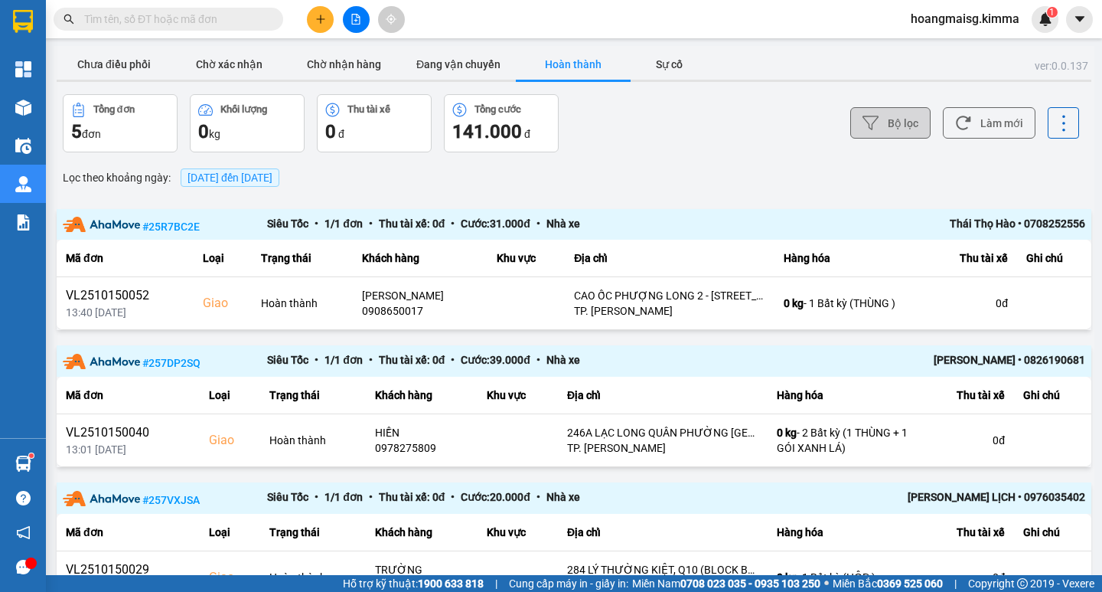
click at [884, 125] on button "Bộ lọc" at bounding box center [890, 122] width 80 height 31
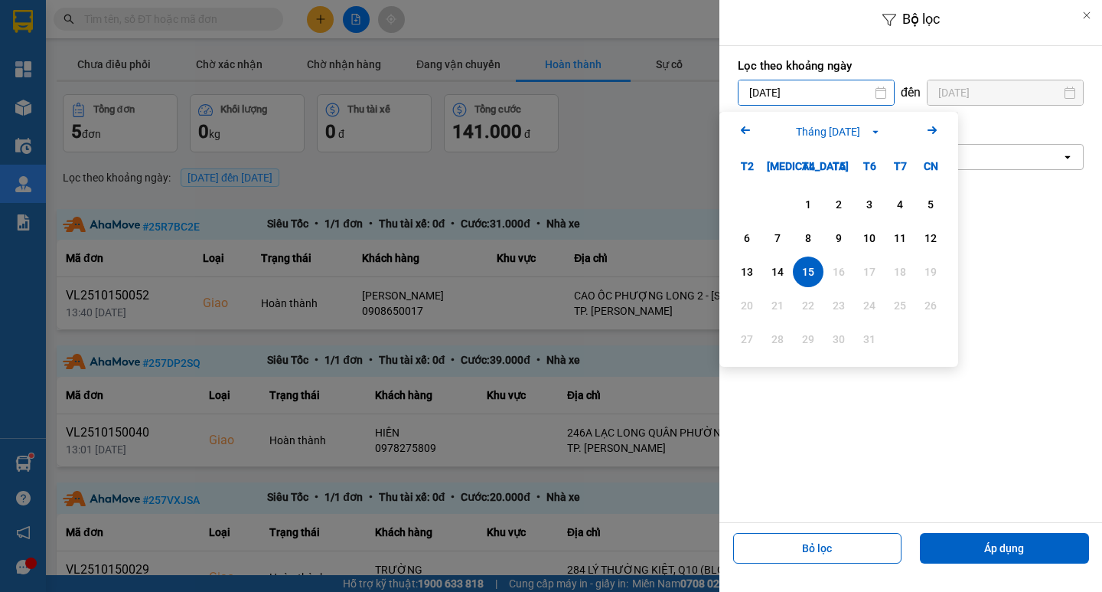
click at [813, 90] on input "[DATE]" at bounding box center [816, 92] width 155 height 24
drag, startPoint x: 932, startPoint y: 237, endPoint x: 948, endPoint y: 197, distance: 43.4
click at [933, 234] on div "12" at bounding box center [930, 238] width 21 height 18
type input "[DATE]"
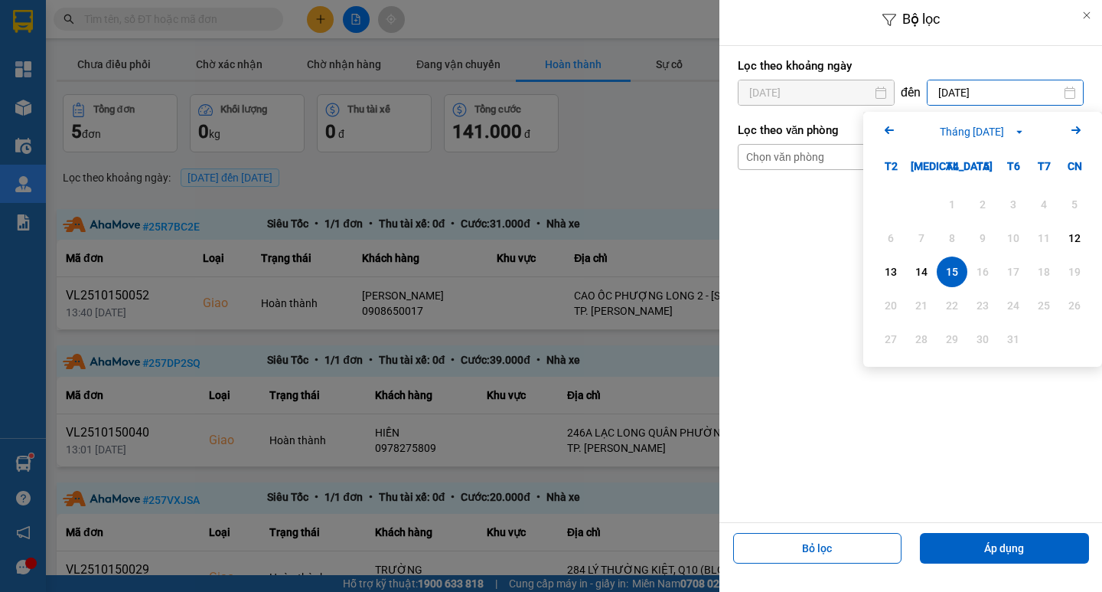
drag, startPoint x: 968, startPoint y: 87, endPoint x: 988, endPoint y: 168, distance: 83.7
click at [968, 88] on input "[DATE]" at bounding box center [1005, 92] width 155 height 24
click at [1076, 239] on div "12" at bounding box center [1074, 238] width 21 height 18
type input "[DATE]"
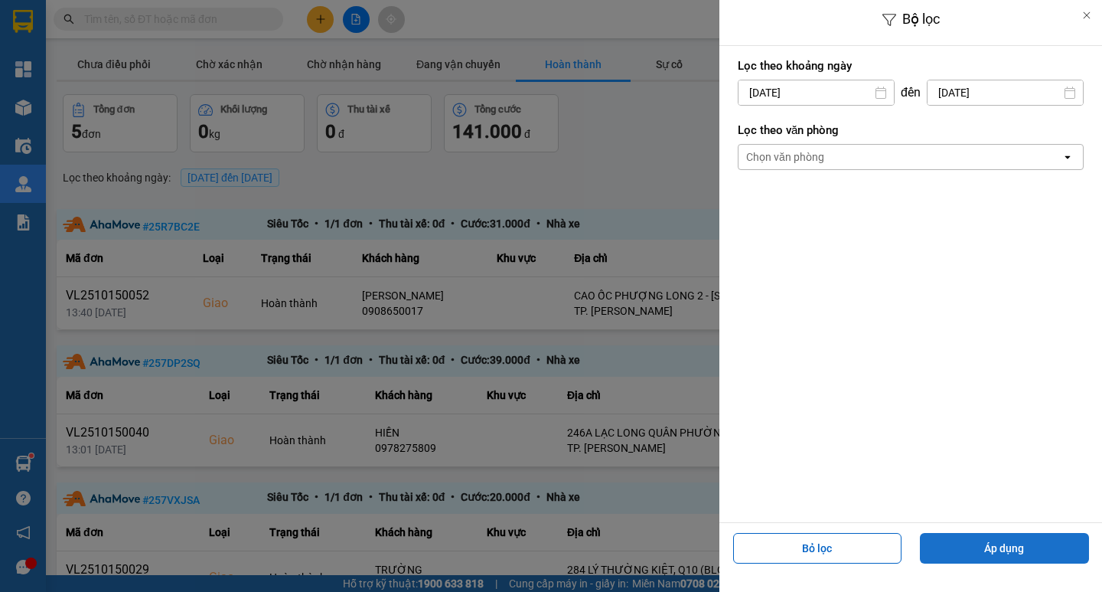
click at [1017, 546] on button "Áp dụng" at bounding box center [1004, 548] width 169 height 31
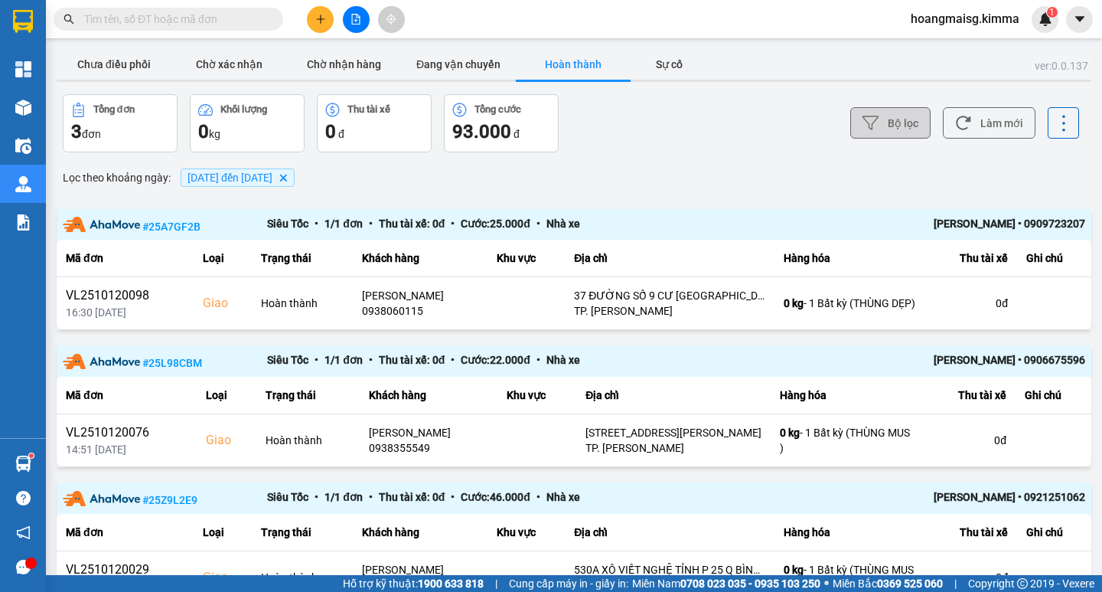
click at [892, 125] on button "Bộ lọc" at bounding box center [890, 122] width 80 height 31
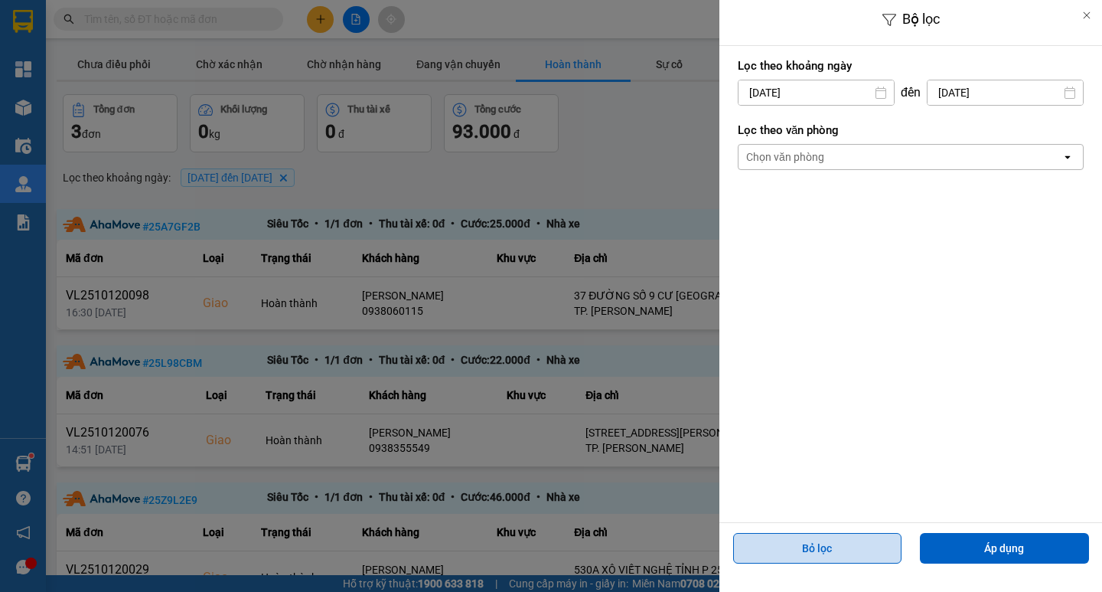
click at [859, 554] on button "Bỏ lọc" at bounding box center [817, 548] width 169 height 31
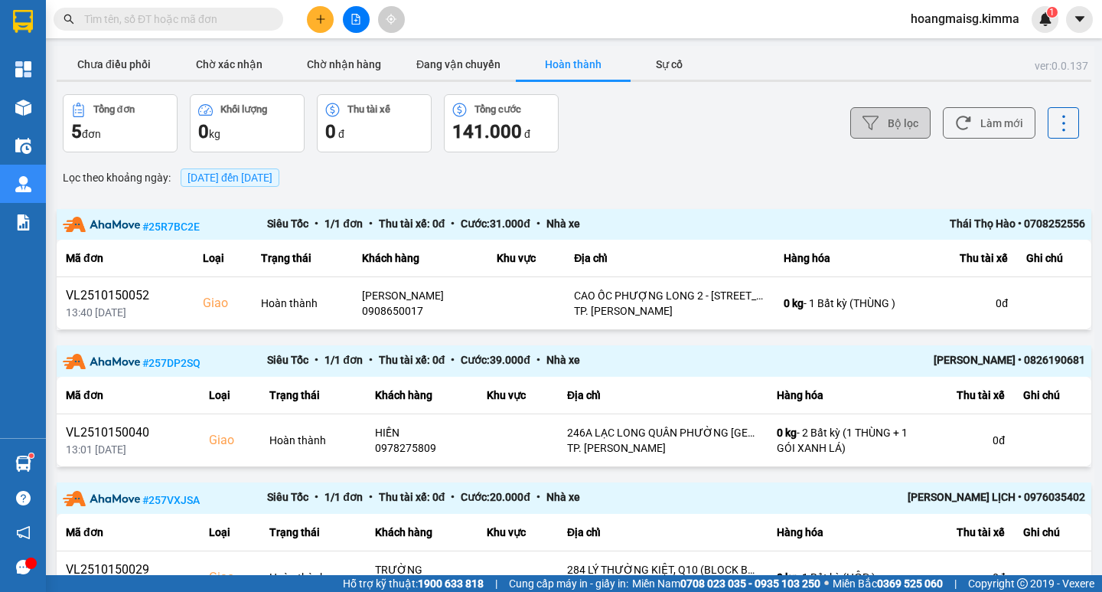
click at [884, 124] on button "Bộ lọc" at bounding box center [890, 122] width 80 height 31
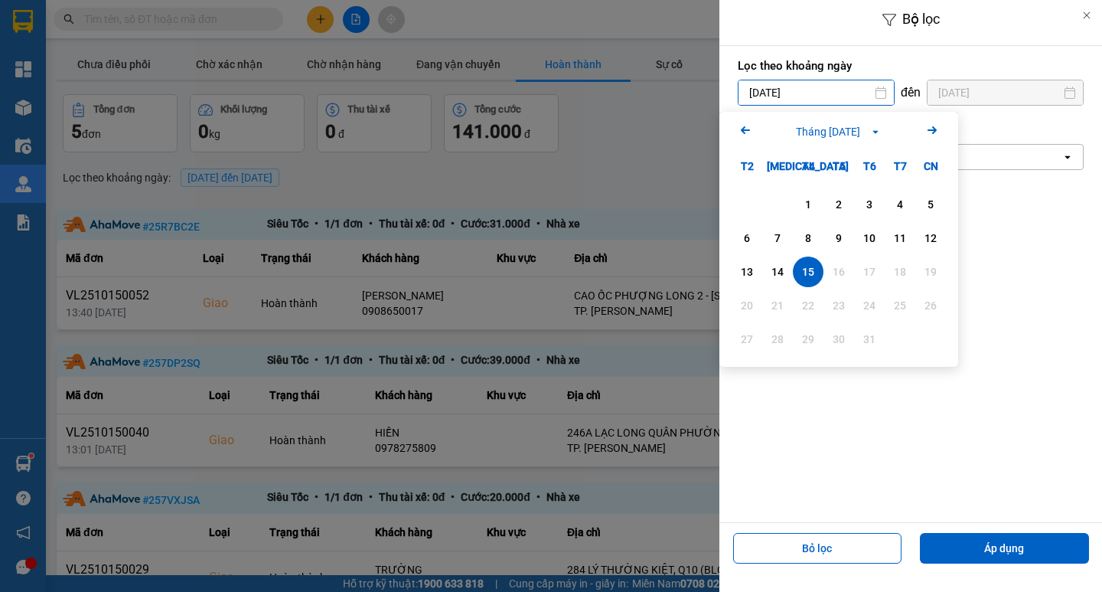
click at [815, 98] on input "[DATE]" at bounding box center [816, 92] width 155 height 24
click at [741, 272] on div "13" at bounding box center [746, 272] width 21 height 18
type input "[DATE]"
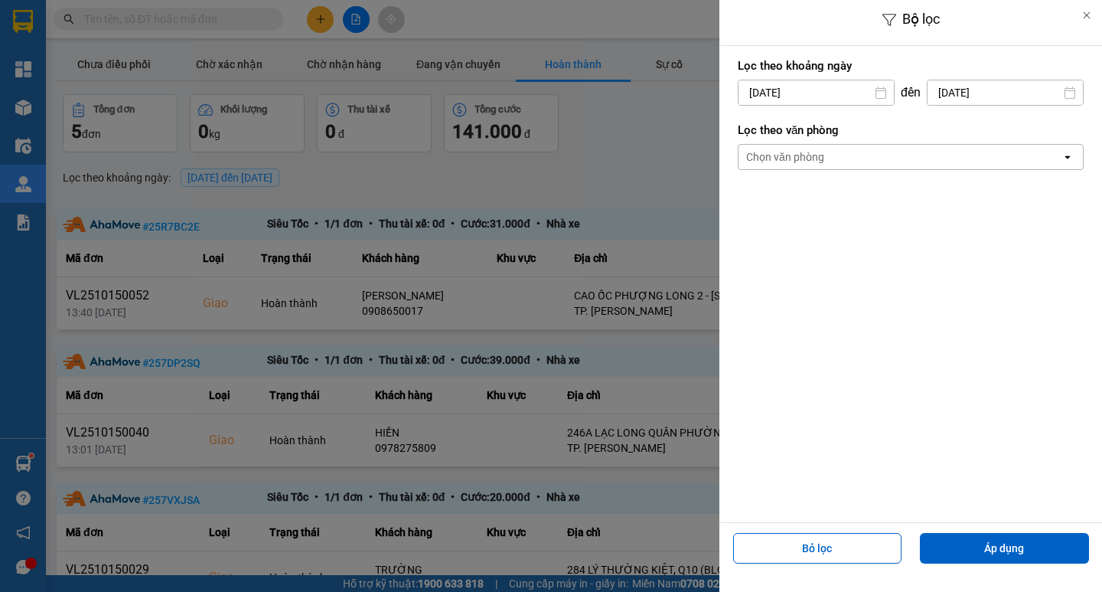
click at [978, 88] on input "[DATE]" at bounding box center [1005, 92] width 155 height 24
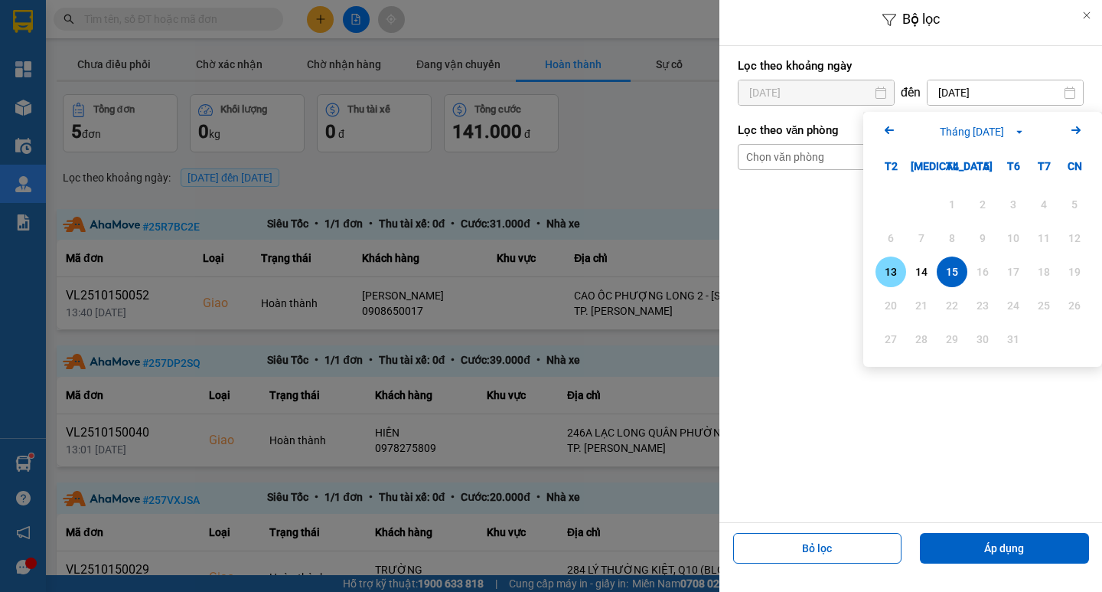
click at [892, 269] on div "13" at bounding box center [890, 272] width 21 height 18
type input "[DATE]"
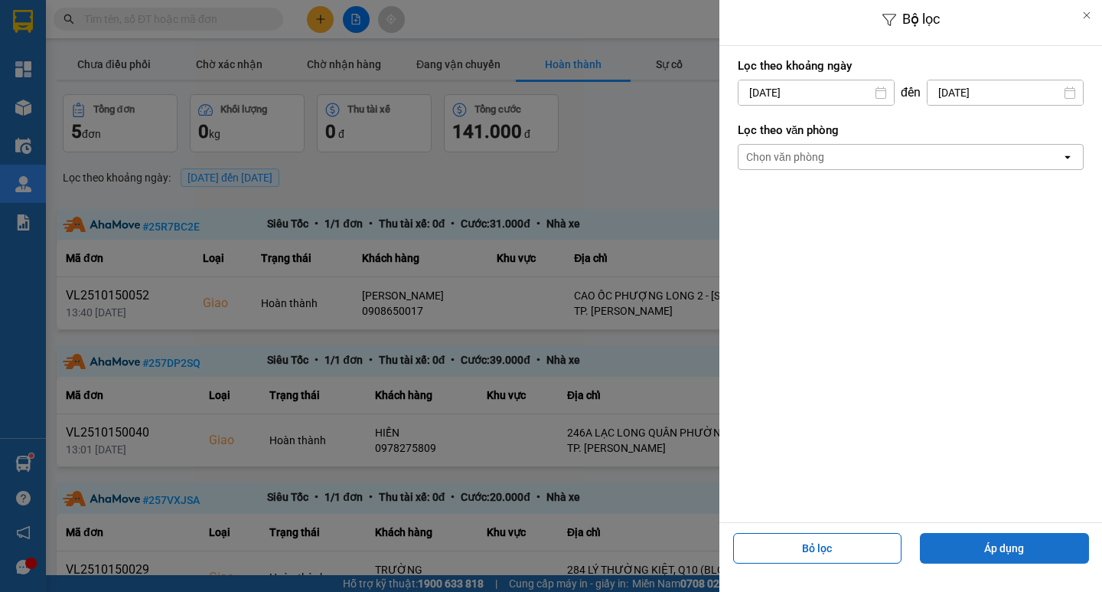
click at [1010, 548] on button "Áp dụng" at bounding box center [1004, 548] width 169 height 31
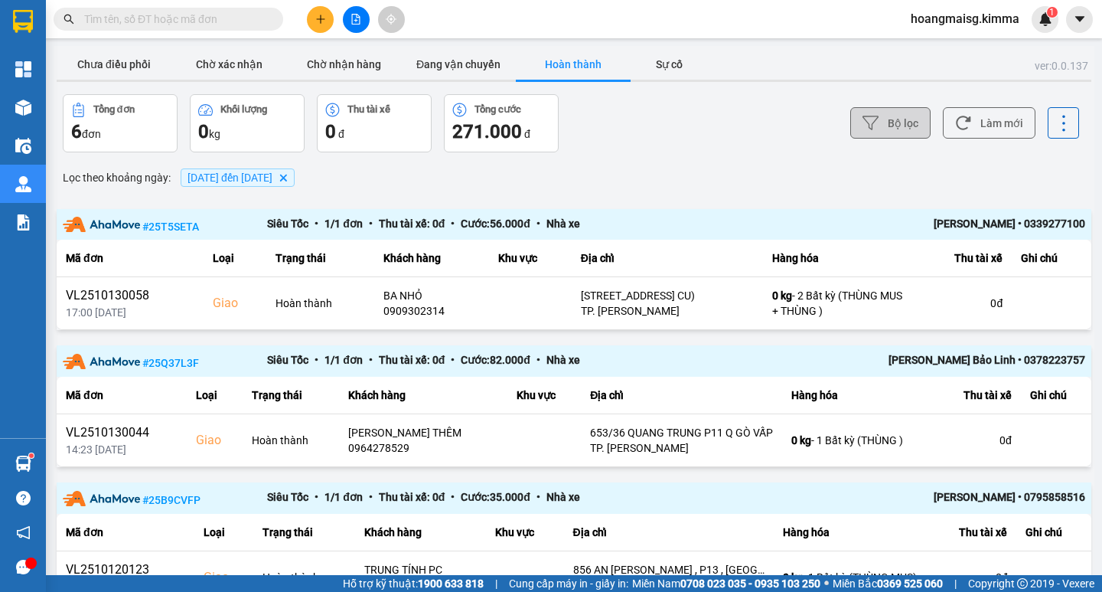
click at [870, 118] on button "Bộ lọc" at bounding box center [890, 122] width 80 height 31
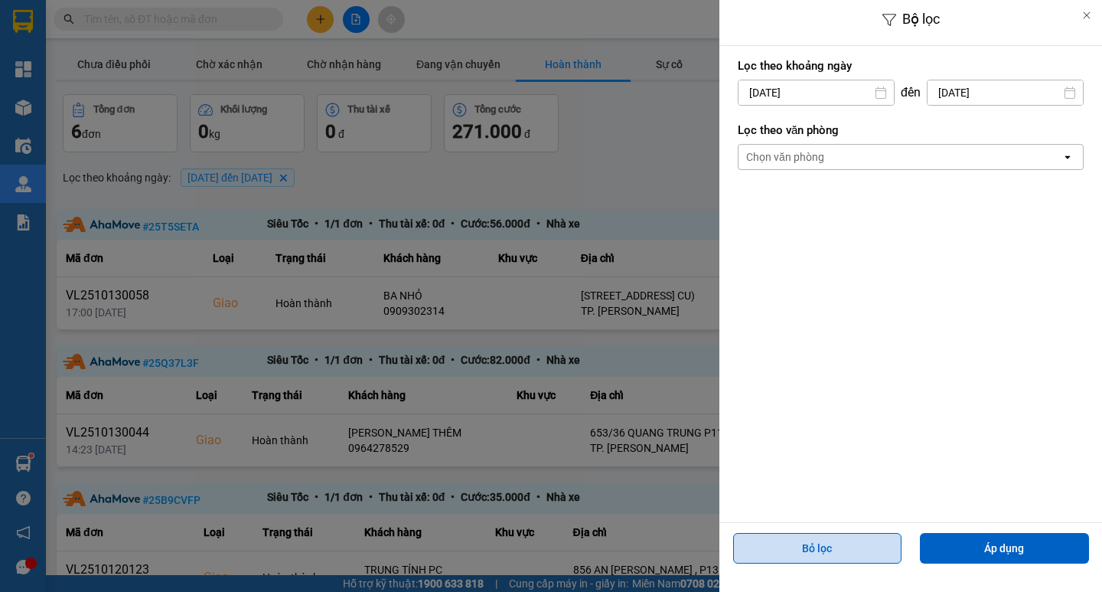
click at [824, 545] on button "Bỏ lọc" at bounding box center [817, 548] width 169 height 31
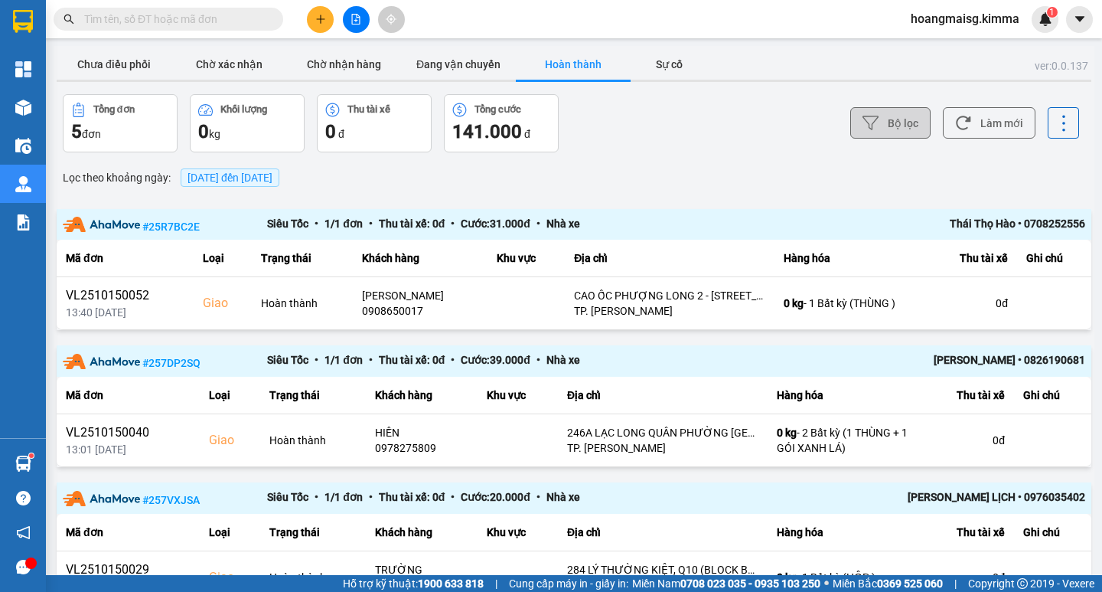
click at [877, 116] on button "Bộ lọc" at bounding box center [890, 122] width 80 height 31
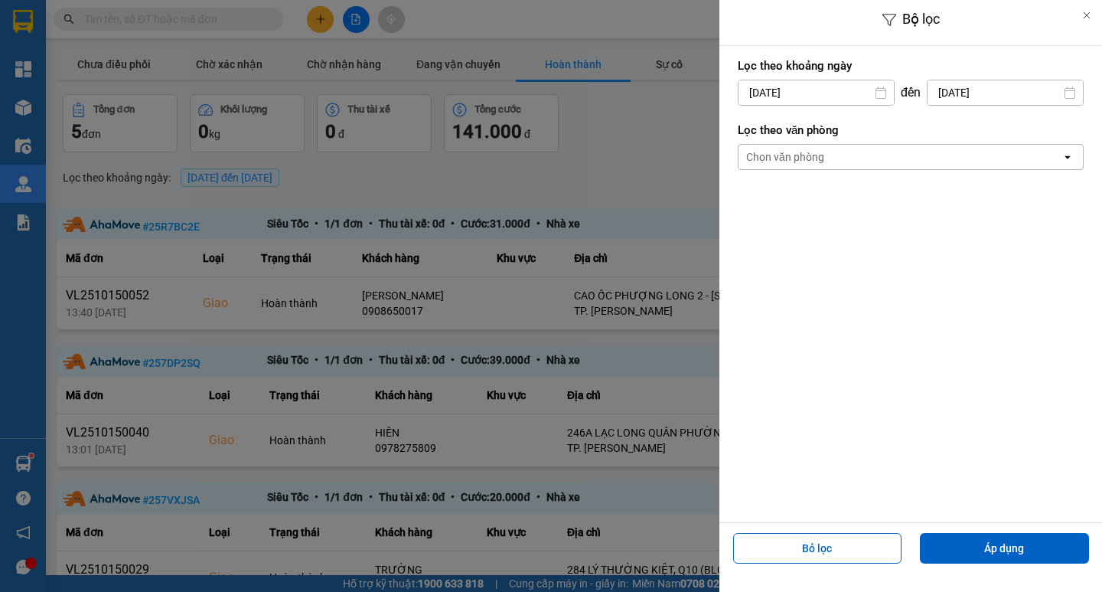
click at [766, 96] on input "[DATE]" at bounding box center [816, 92] width 155 height 24
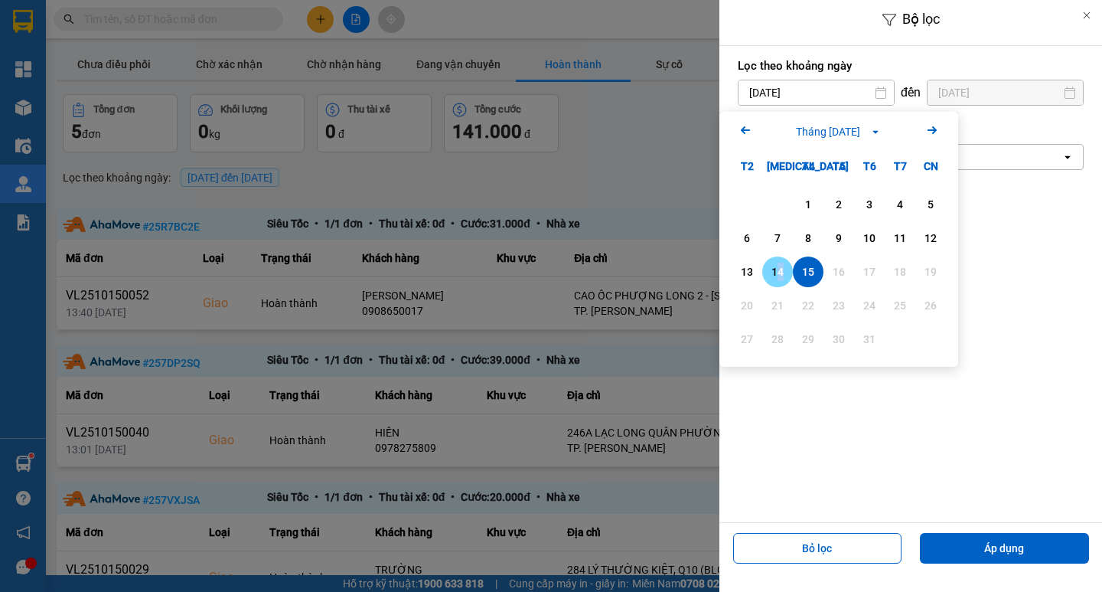
drag, startPoint x: 780, startPoint y: 268, endPoint x: 793, endPoint y: 253, distance: 20.1
click at [782, 269] on div "14" at bounding box center [777, 272] width 21 height 18
type input "[DATE]"
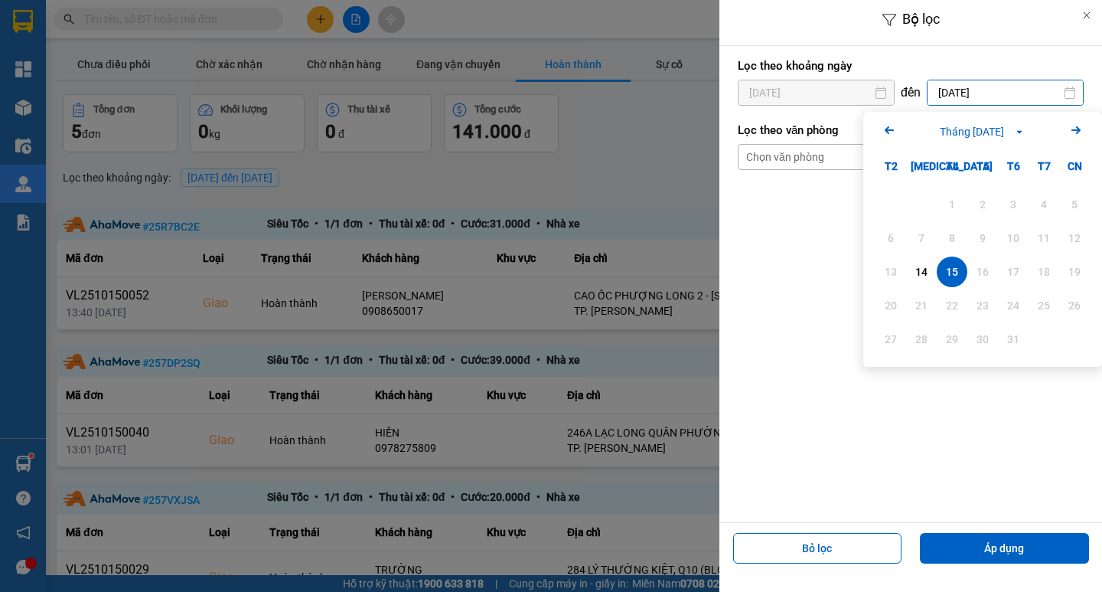
drag, startPoint x: 964, startPoint y: 92, endPoint x: 943, endPoint y: 162, distance: 73.4
click at [964, 93] on input "[DATE]" at bounding box center [1005, 92] width 155 height 24
click at [916, 271] on div "14" at bounding box center [921, 272] width 21 height 18
type input "[DATE]"
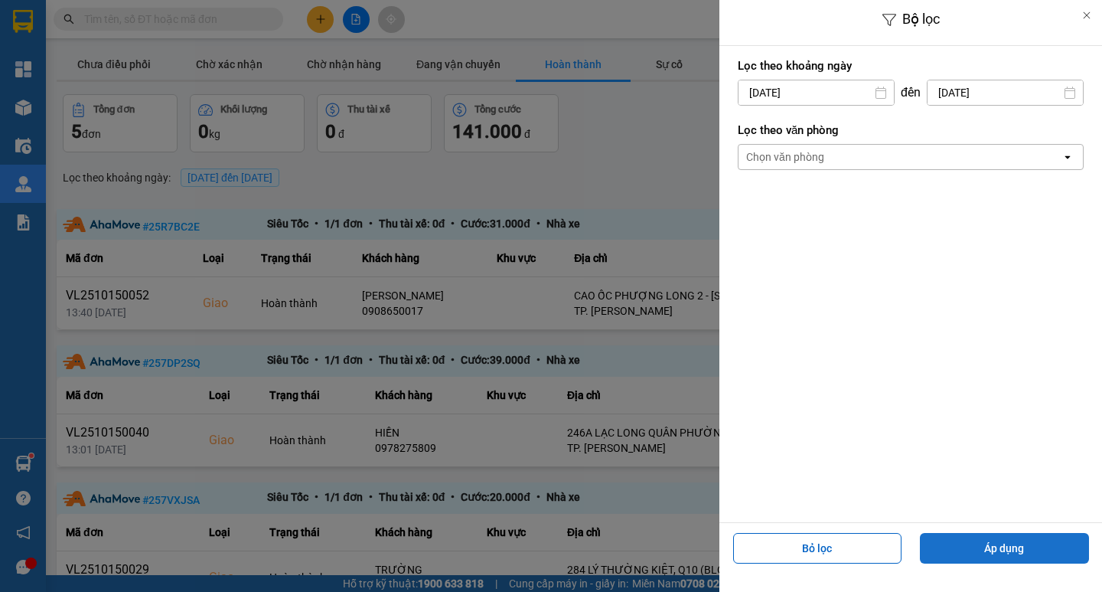
click at [1004, 538] on button "Áp dụng" at bounding box center [1004, 548] width 169 height 31
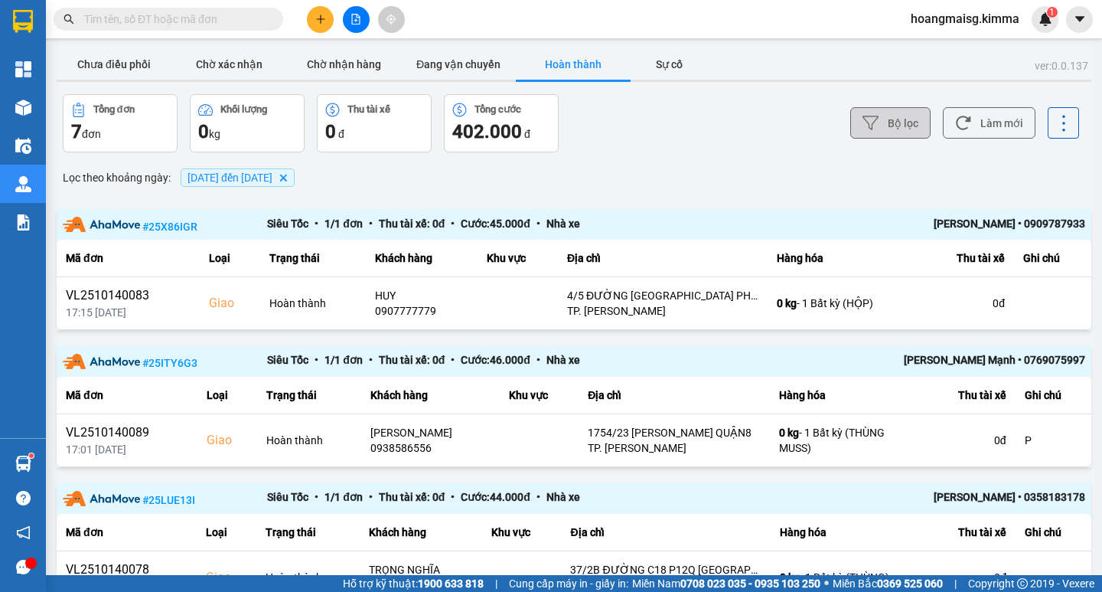
click at [883, 126] on button "Bộ lọc" at bounding box center [890, 122] width 80 height 31
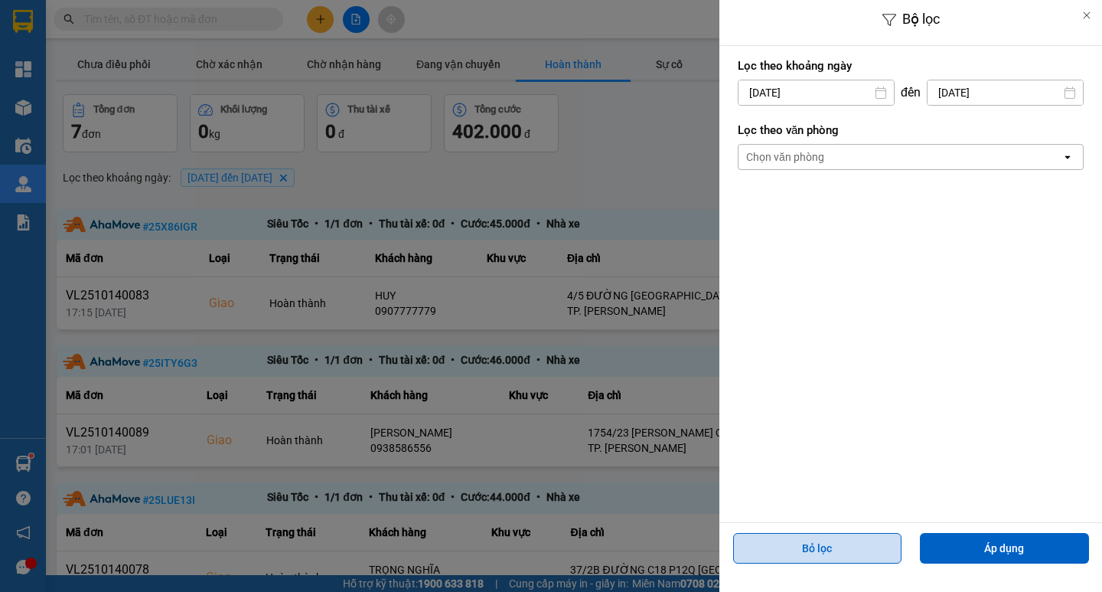
drag, startPoint x: 814, startPoint y: 547, endPoint x: 802, endPoint y: 533, distance: 18.5
click at [814, 547] on button "Bỏ lọc" at bounding box center [817, 548] width 169 height 31
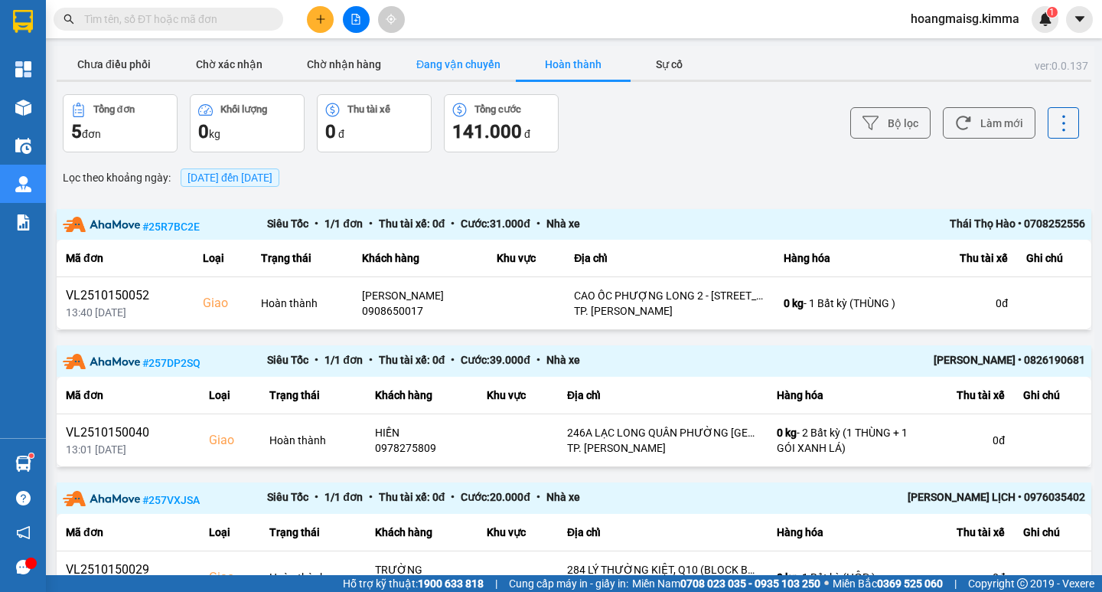
click at [467, 61] on button "Đang vận chuyển" at bounding box center [458, 64] width 115 height 31
